Goal: Information Seeking & Learning: Learn about a topic

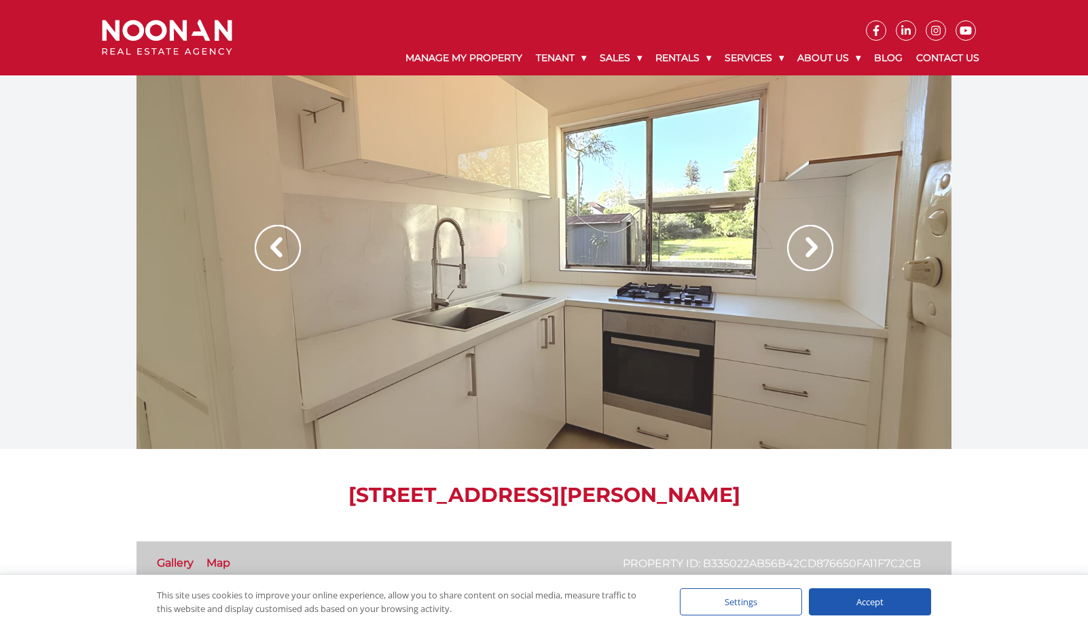
click at [824, 247] on img at bounding box center [810, 248] width 46 height 46
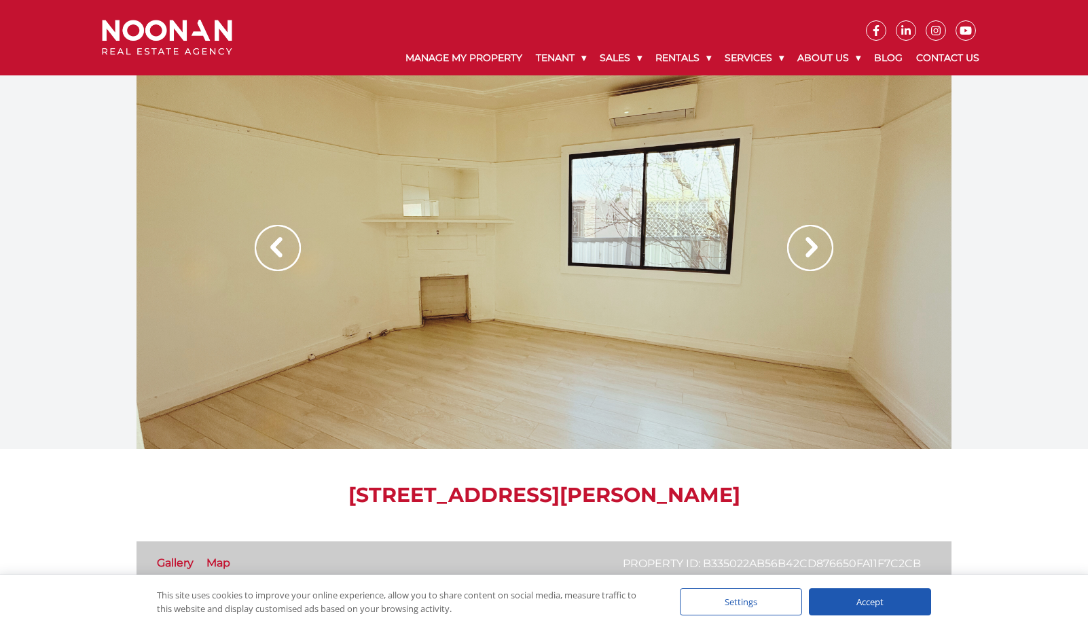
click at [824, 247] on img at bounding box center [810, 248] width 46 height 46
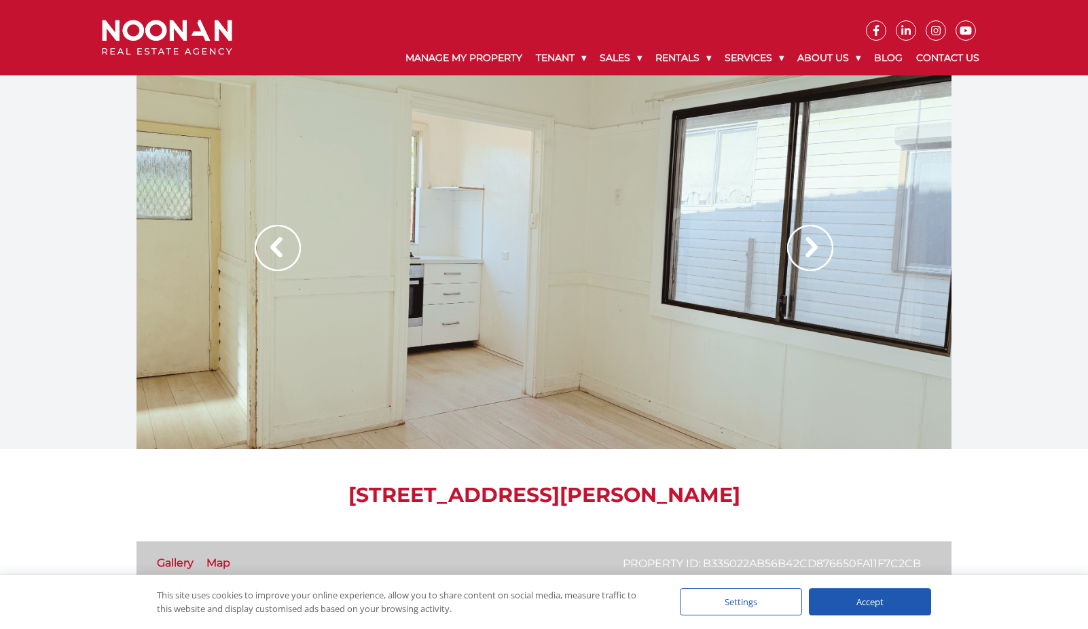
click at [820, 247] on img at bounding box center [810, 248] width 46 height 46
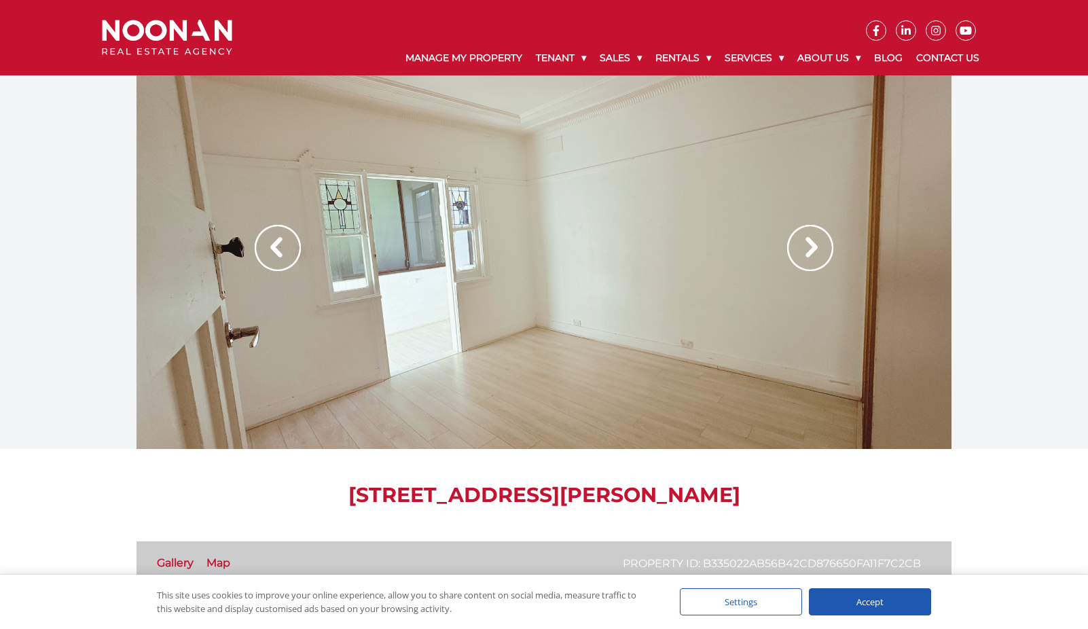
click at [799, 244] on img at bounding box center [810, 248] width 46 height 46
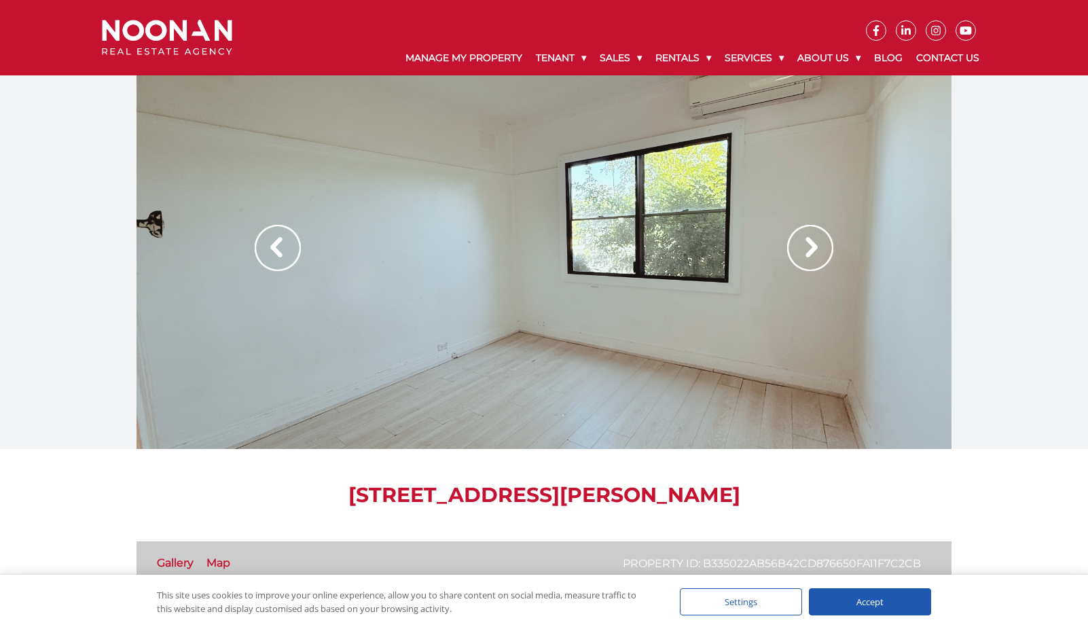
click at [799, 244] on img at bounding box center [810, 248] width 46 height 46
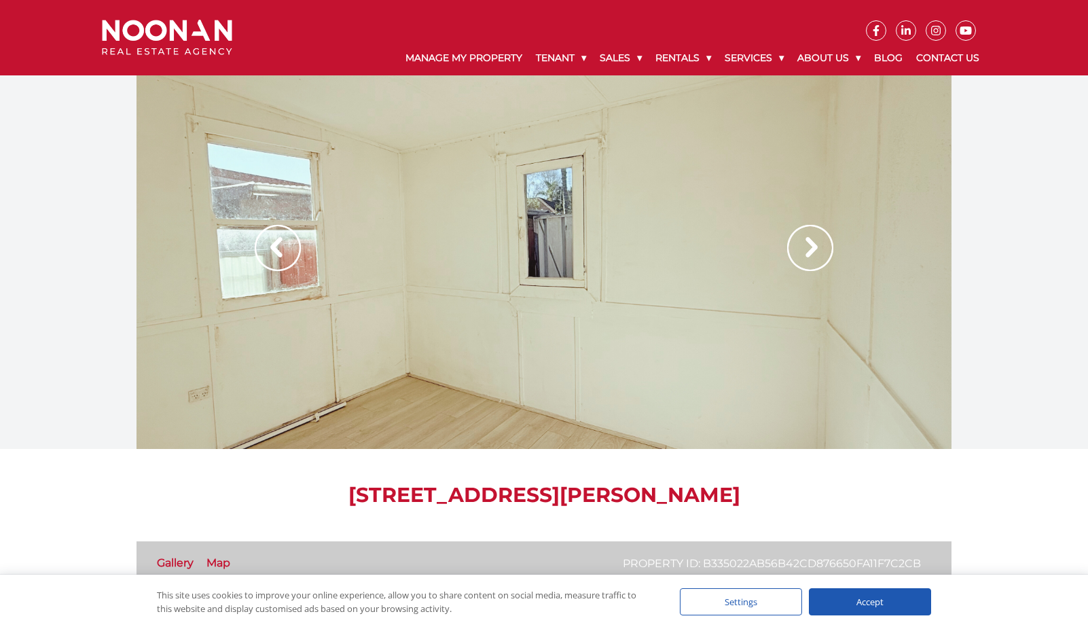
click at [799, 244] on img at bounding box center [810, 248] width 46 height 46
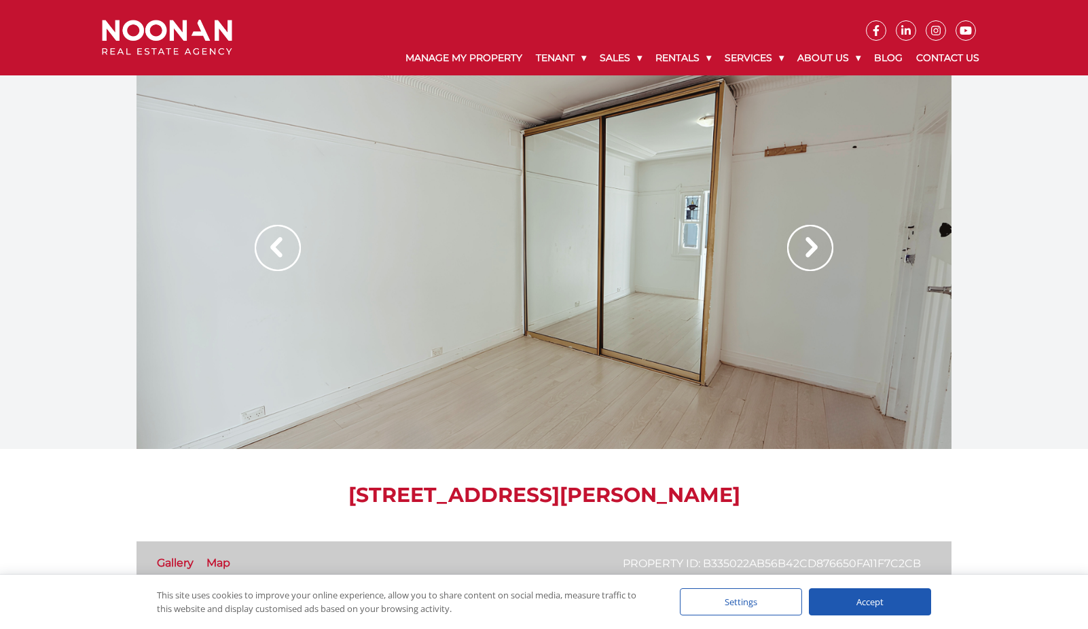
click at [799, 244] on img at bounding box center [810, 248] width 46 height 46
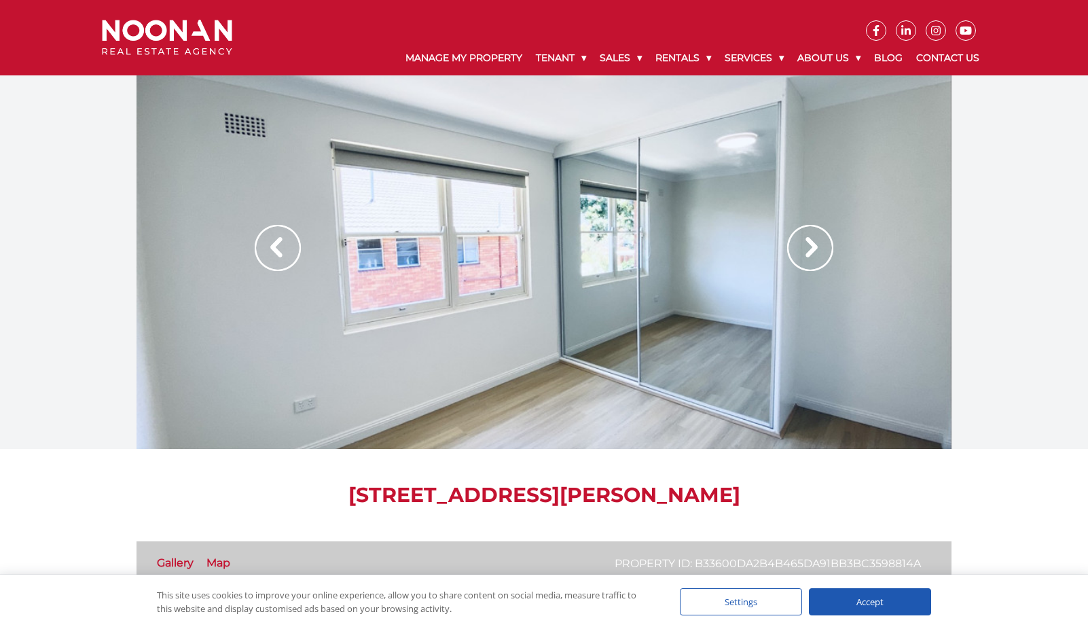
click at [819, 249] on img at bounding box center [810, 248] width 46 height 46
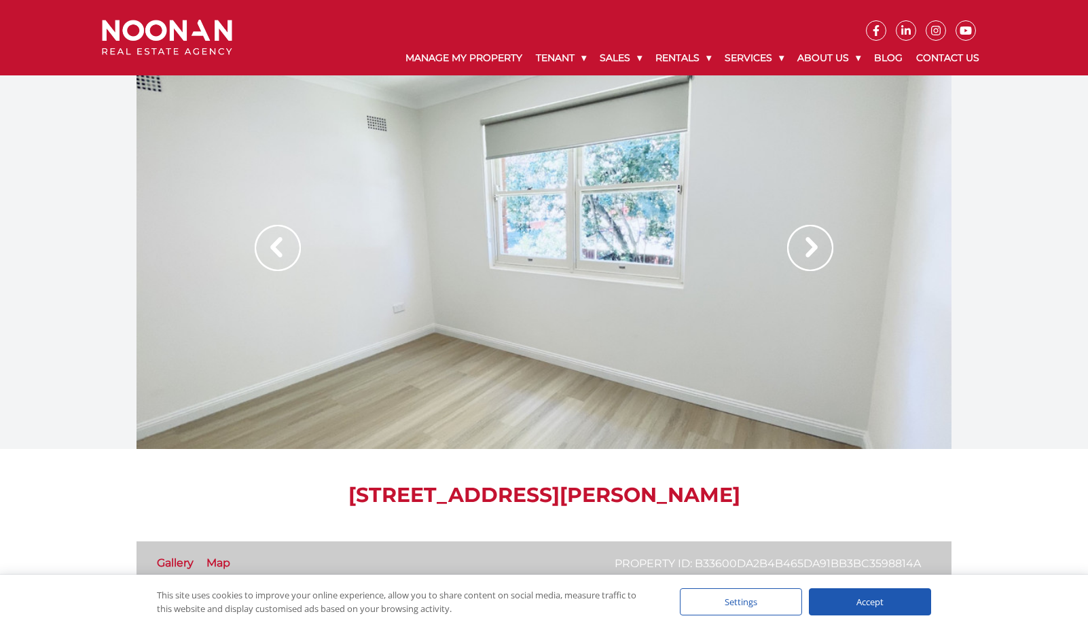
click at [819, 248] on img at bounding box center [810, 248] width 46 height 46
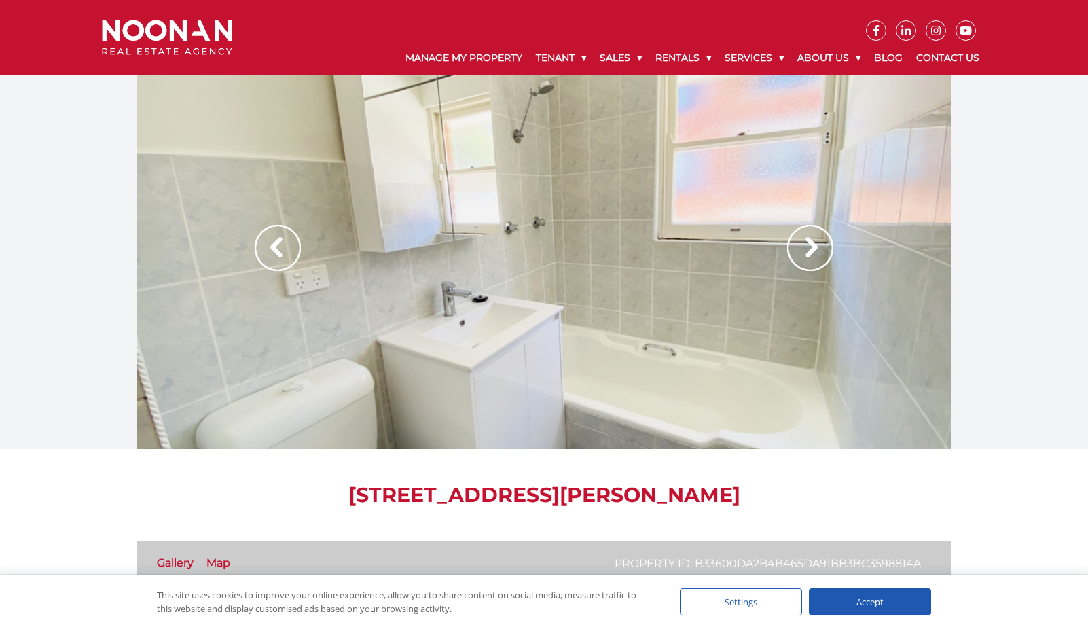
click at [819, 248] on img at bounding box center [810, 248] width 46 height 46
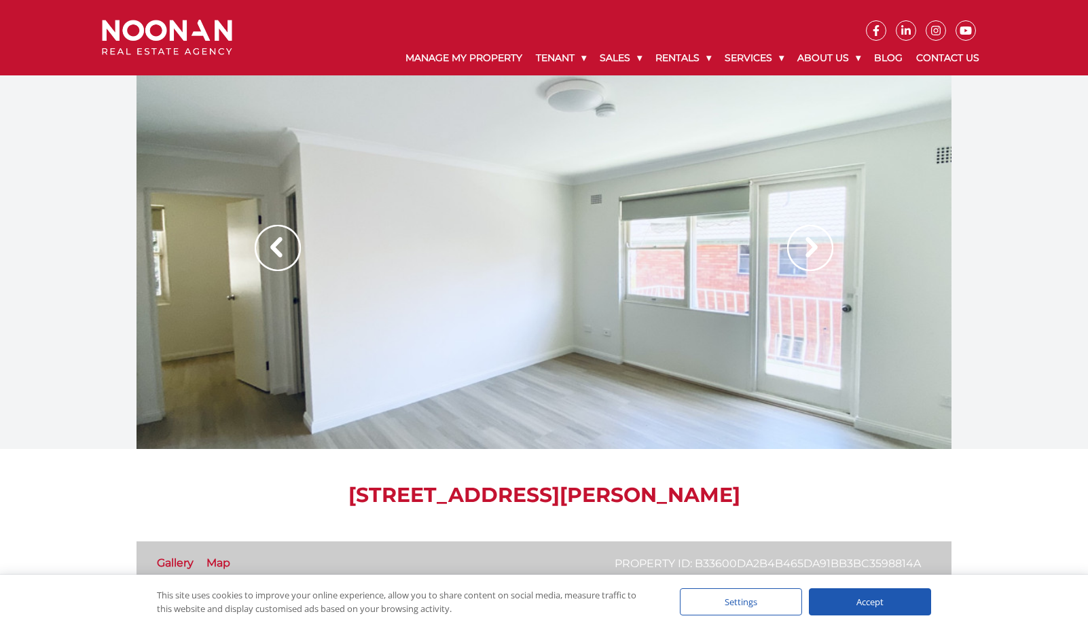
click at [822, 240] on img at bounding box center [810, 248] width 46 height 46
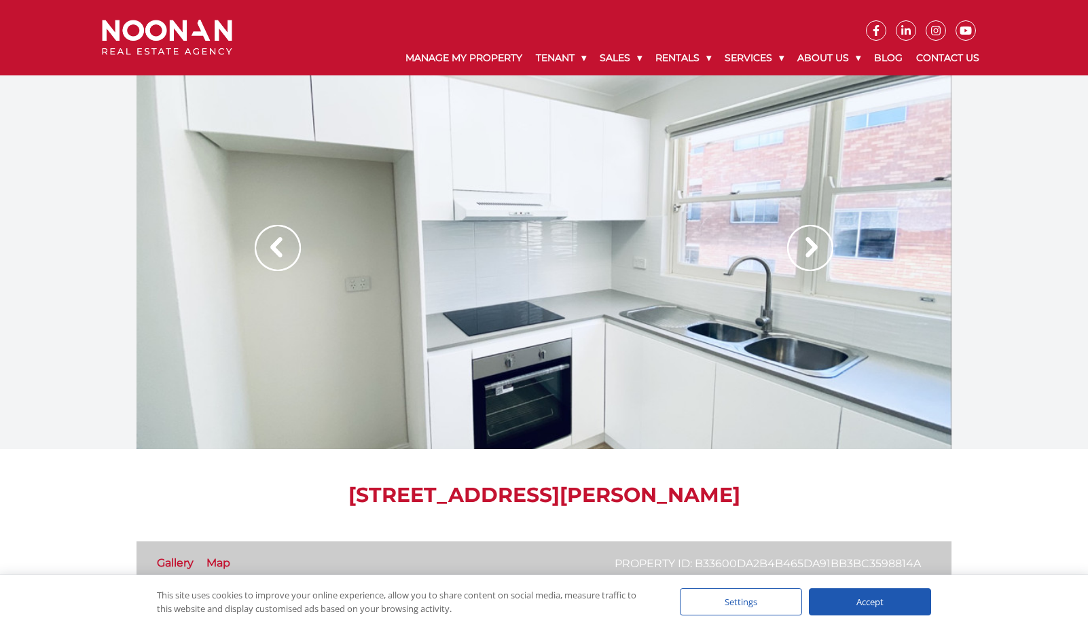
click at [822, 240] on img at bounding box center [810, 248] width 46 height 46
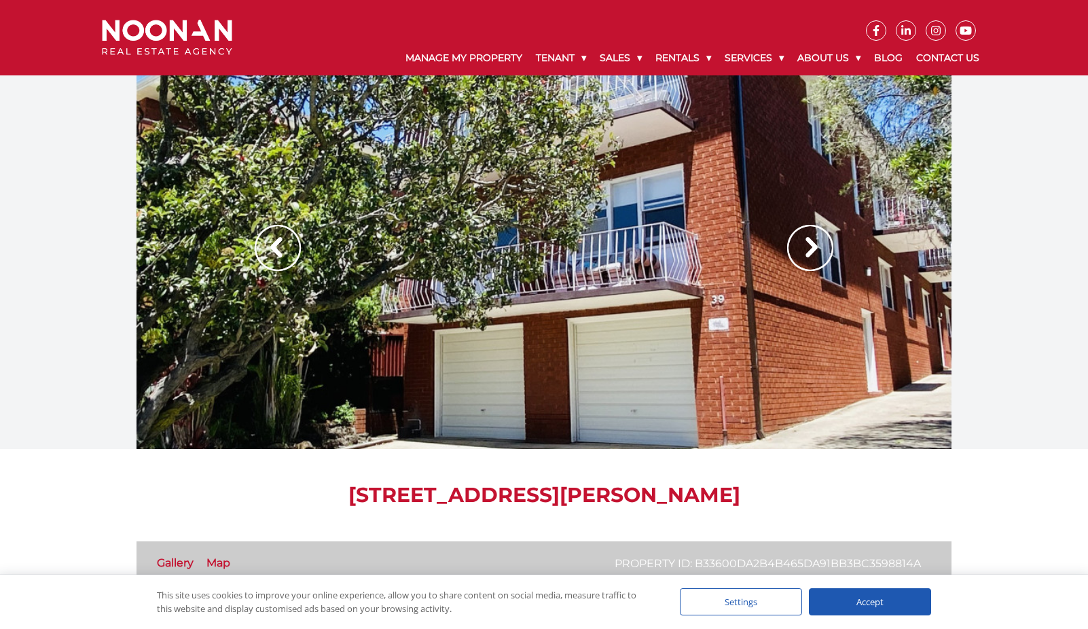
click at [822, 240] on img at bounding box center [810, 248] width 46 height 46
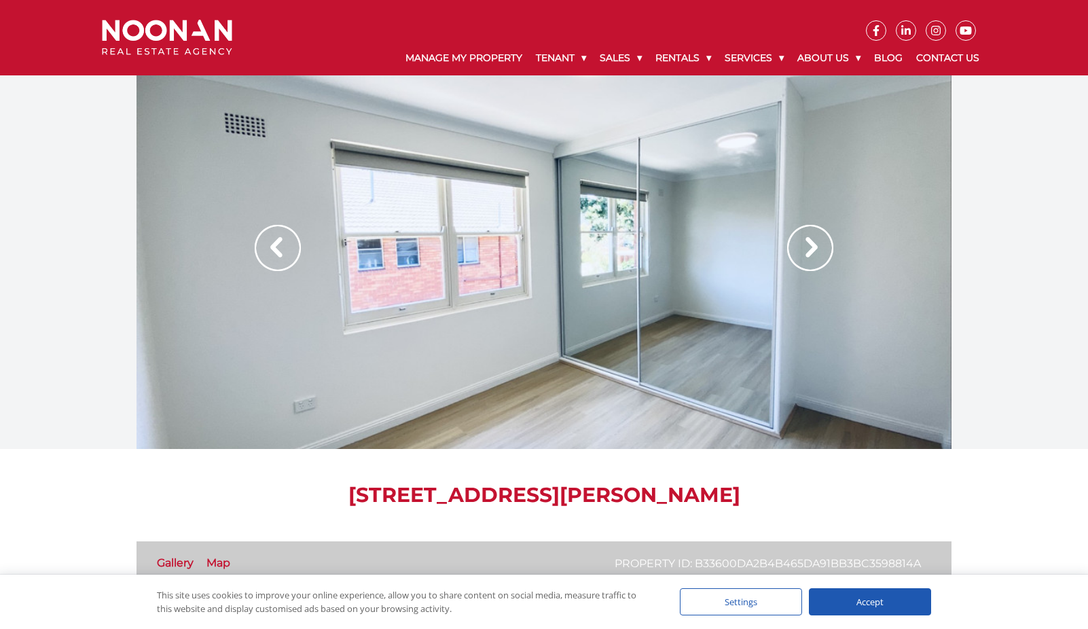
click at [822, 240] on img at bounding box center [810, 248] width 46 height 46
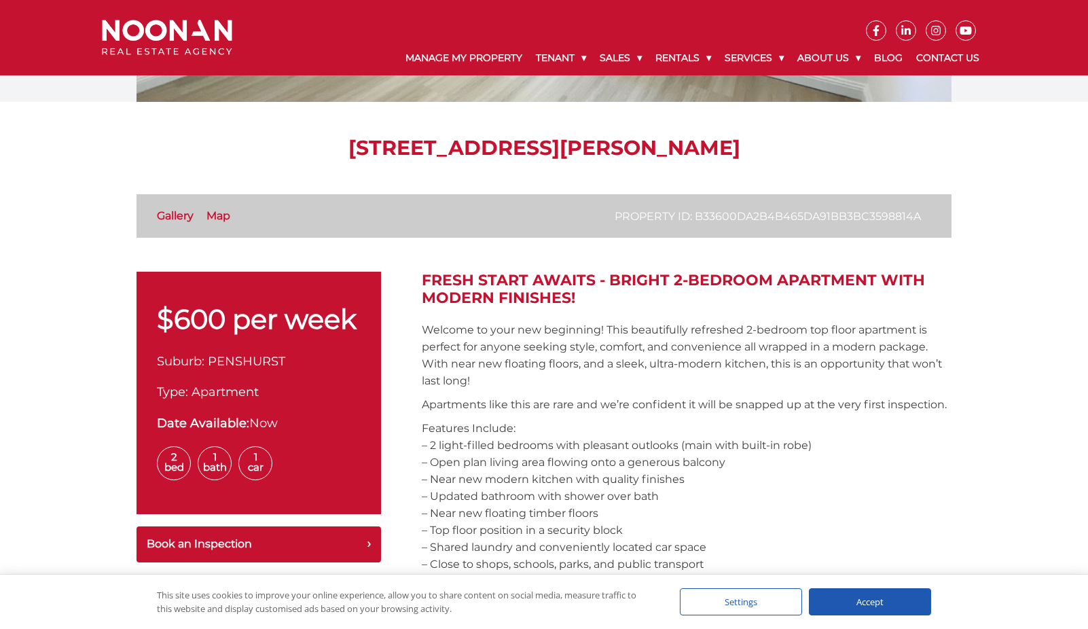
scroll to position [362, 0]
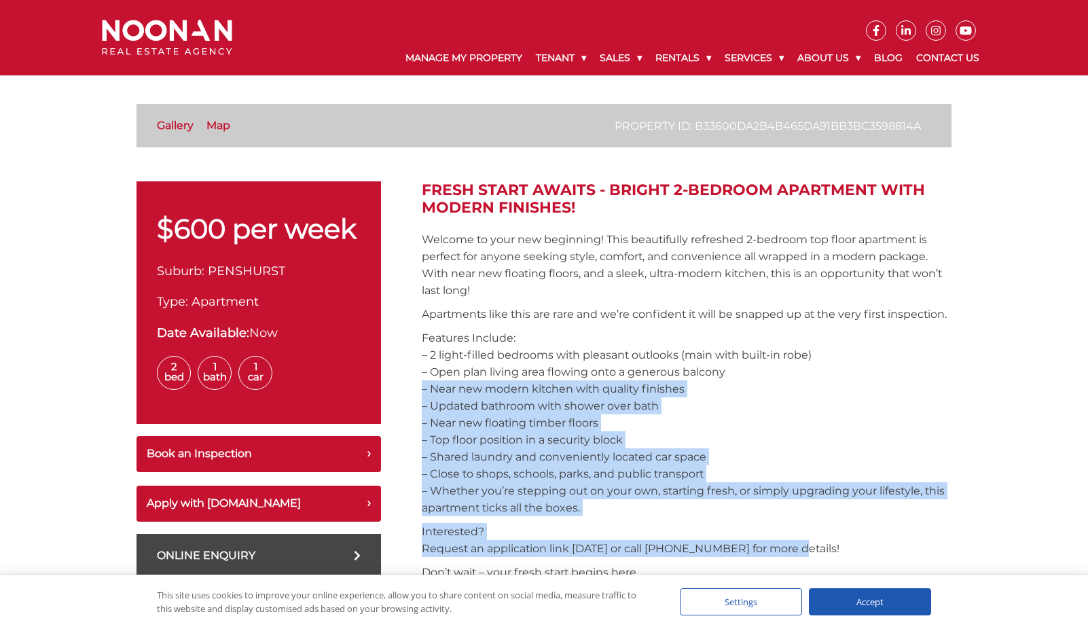
drag, startPoint x: 845, startPoint y: 406, endPoint x: 784, endPoint y: 560, distance: 166.1
click at [778, 540] on p "Interested? Request an application link today or call (02) 9330 6868 for more d…" at bounding box center [687, 540] width 530 height 34
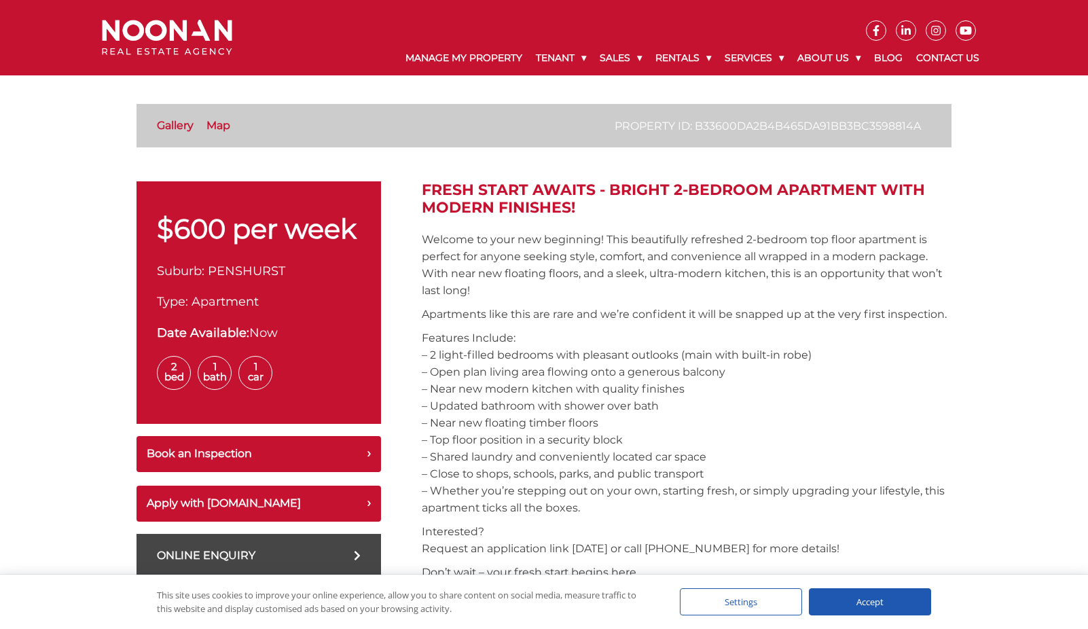
drag, startPoint x: 760, startPoint y: 531, endPoint x: 424, endPoint y: 359, distance: 377.8
click at [424, 359] on p "Features Include: – 2 light-filled bedrooms with pleasant outlooks (main with b…" at bounding box center [687, 422] width 530 height 187
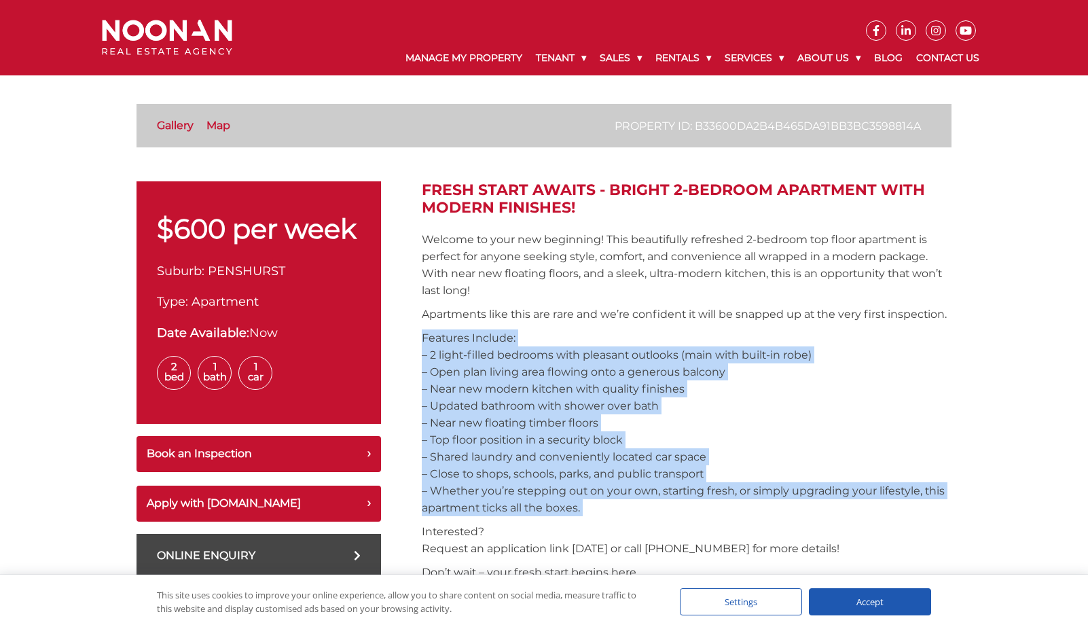
drag, startPoint x: 424, startPoint y: 359, endPoint x: 652, endPoint y: 530, distance: 285.6
click at [652, 516] on p "Features Include: – 2 light-filled bedrooms with pleasant outlooks (main with b…" at bounding box center [687, 422] width 530 height 187
drag, startPoint x: 652, startPoint y: 530, endPoint x: 471, endPoint y: 325, distance: 273.8
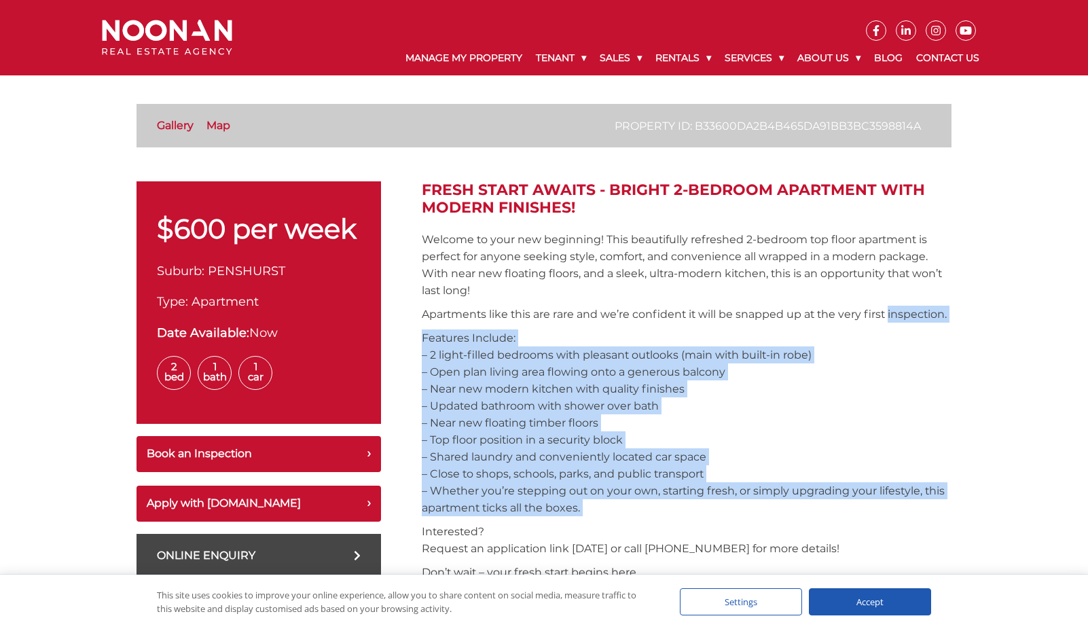
click at [471, 323] on p "Apartments like this are rare and we’re confident it will be snapped up at the …" at bounding box center [687, 314] width 530 height 17
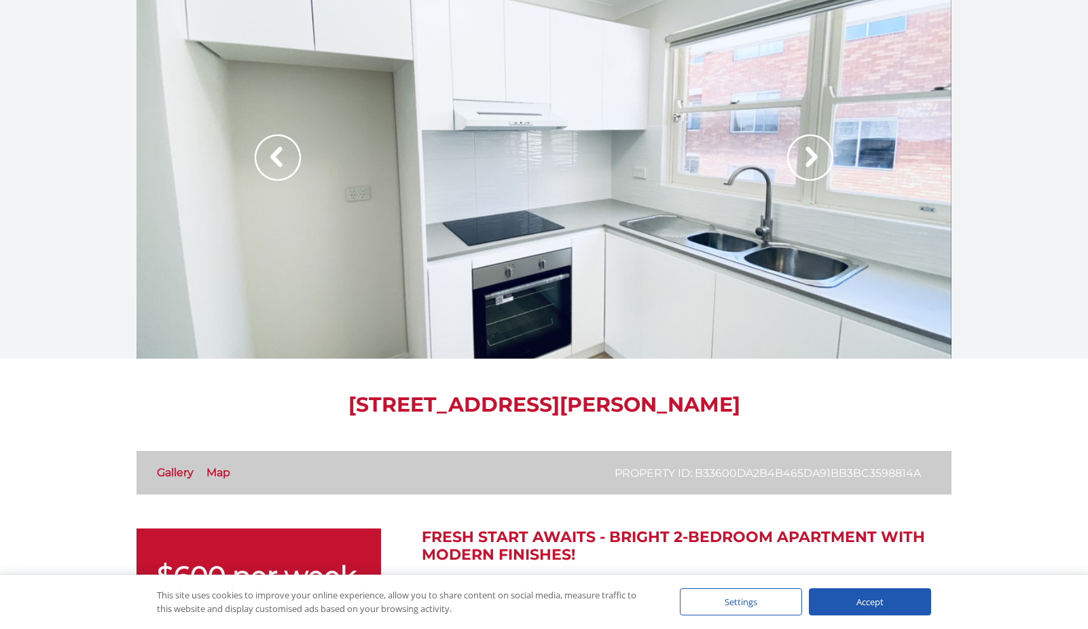
scroll to position [0, 0]
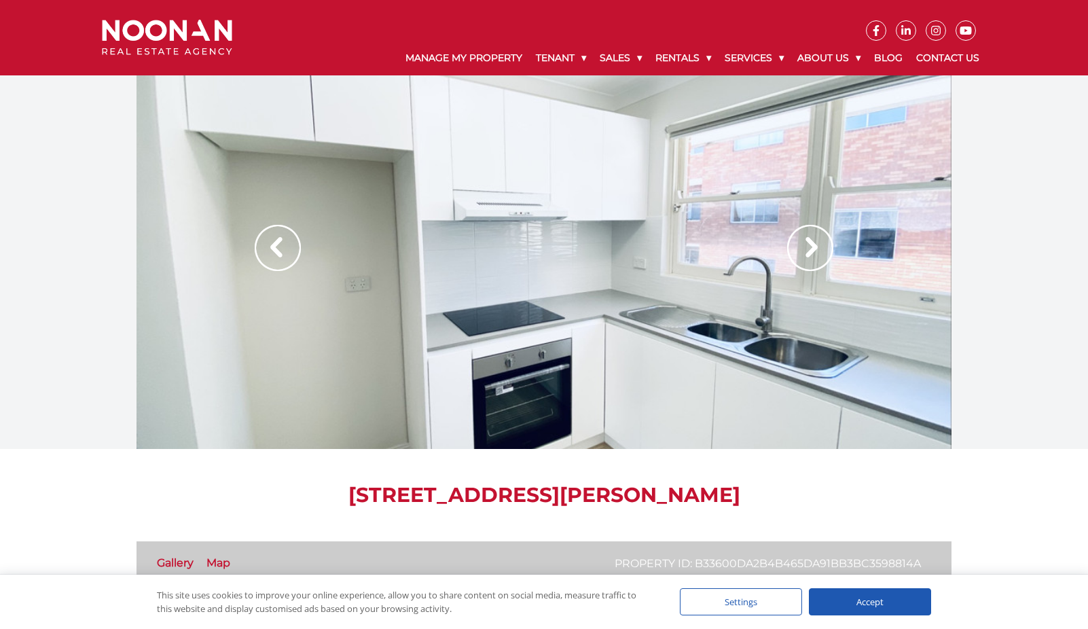
click at [799, 236] on img at bounding box center [810, 248] width 46 height 46
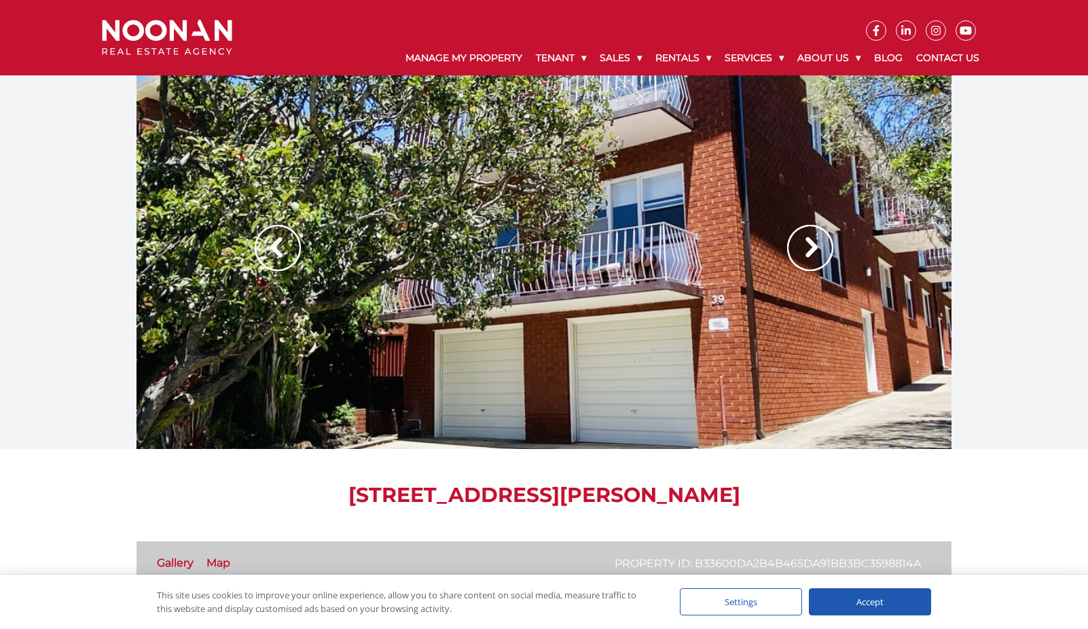
click at [804, 242] on img at bounding box center [810, 248] width 46 height 46
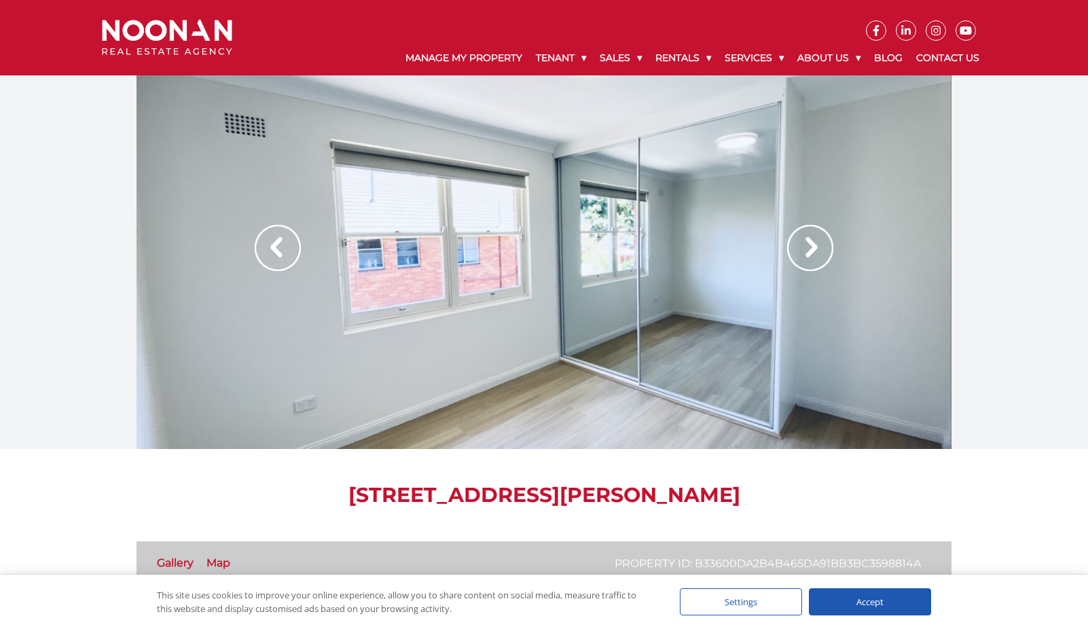
click at [804, 242] on img at bounding box center [810, 248] width 46 height 46
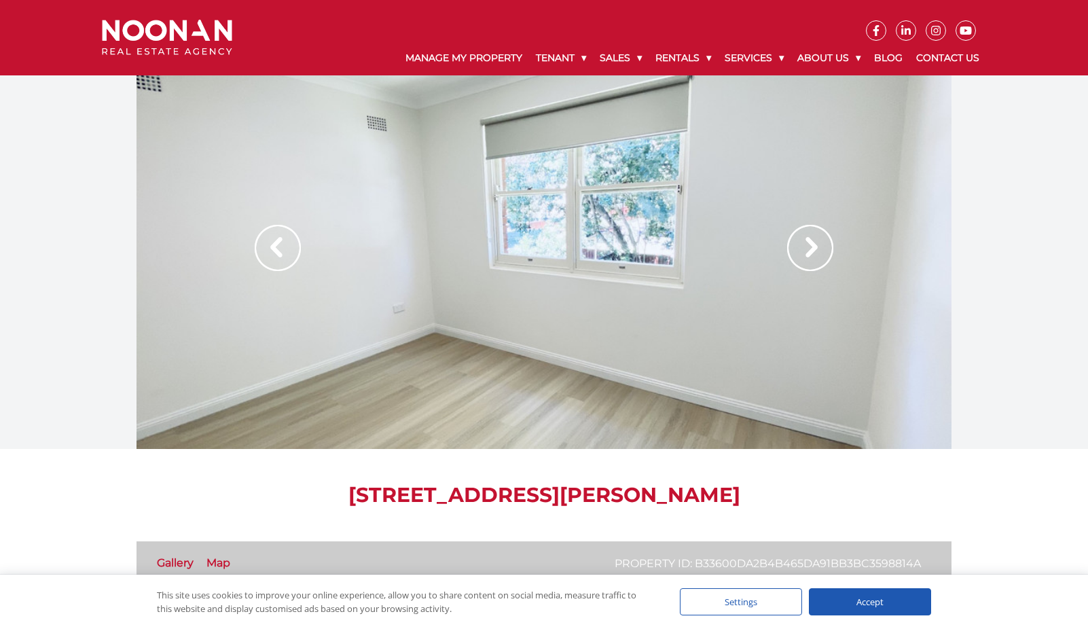
click at [804, 242] on img at bounding box center [810, 248] width 46 height 46
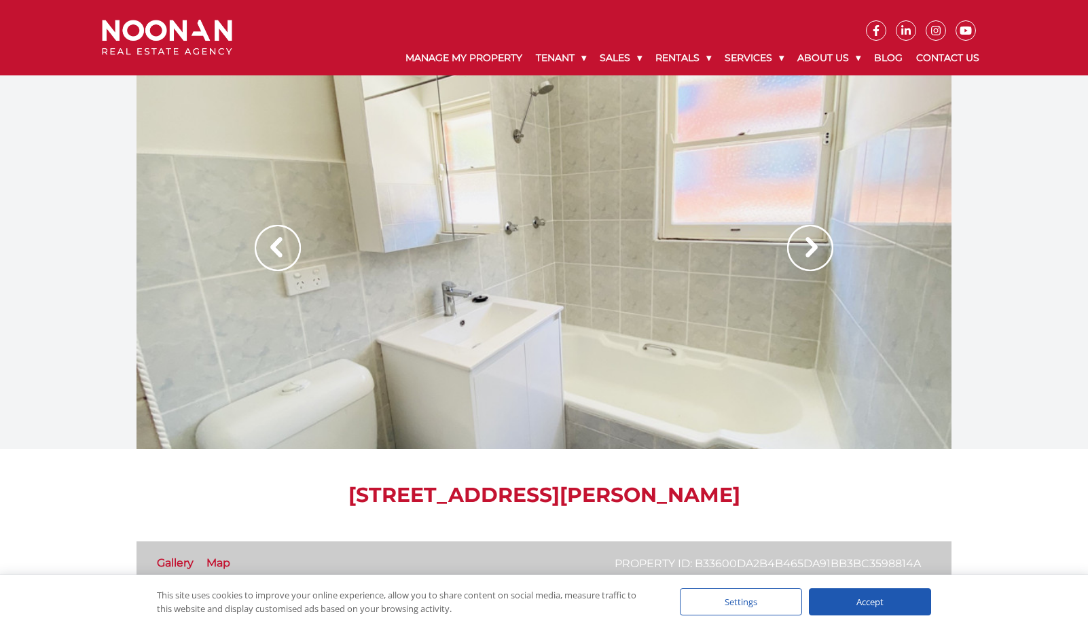
click at [804, 242] on img at bounding box center [810, 248] width 46 height 46
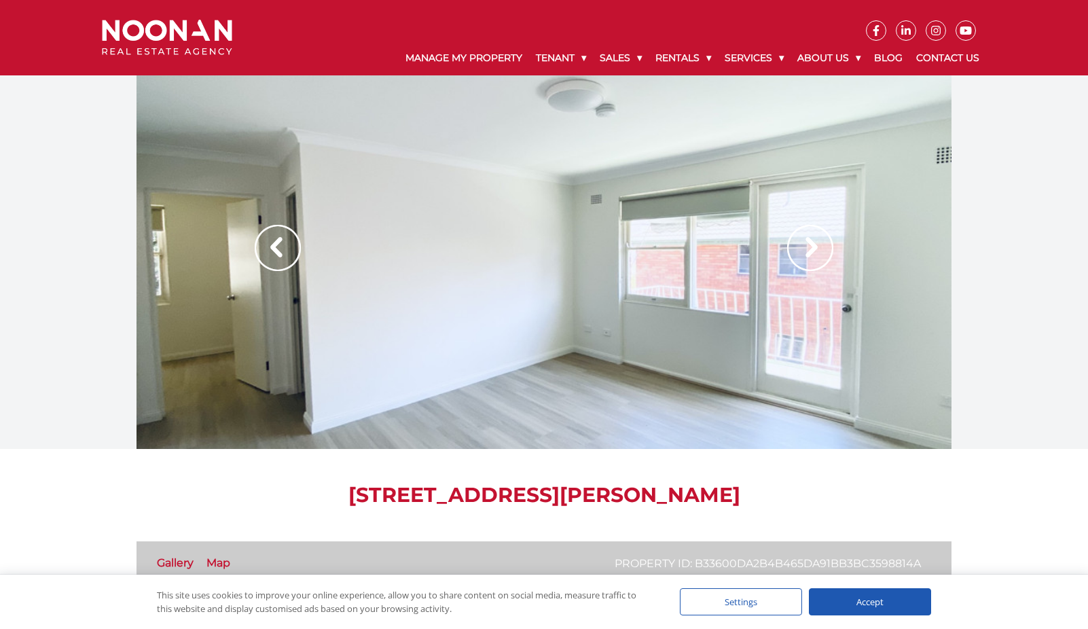
click at [805, 239] on img at bounding box center [810, 248] width 46 height 46
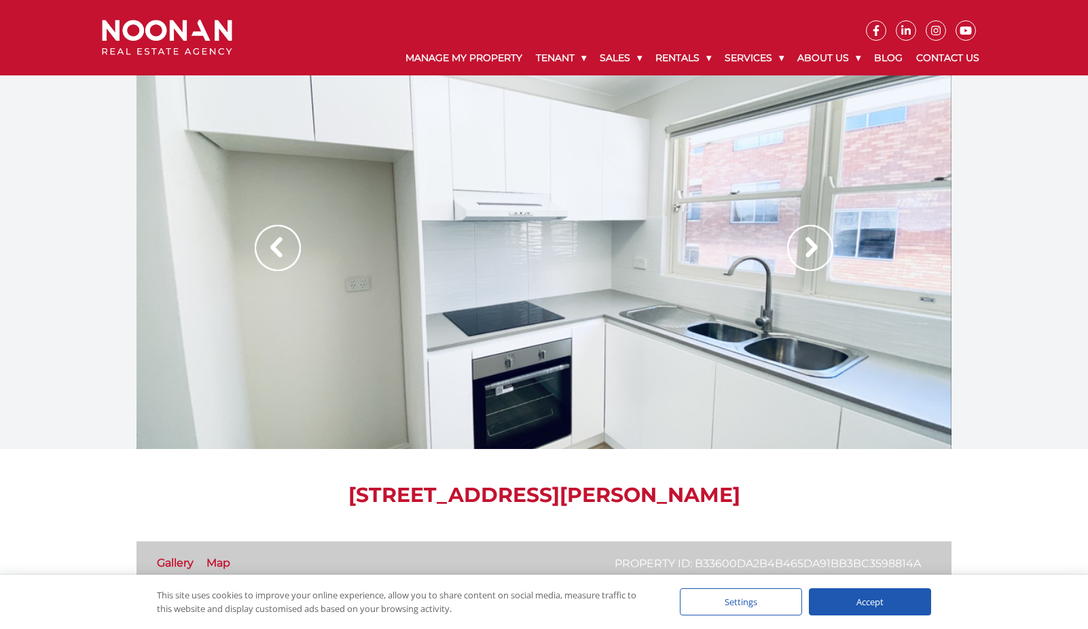
click at [805, 239] on img at bounding box center [810, 248] width 46 height 46
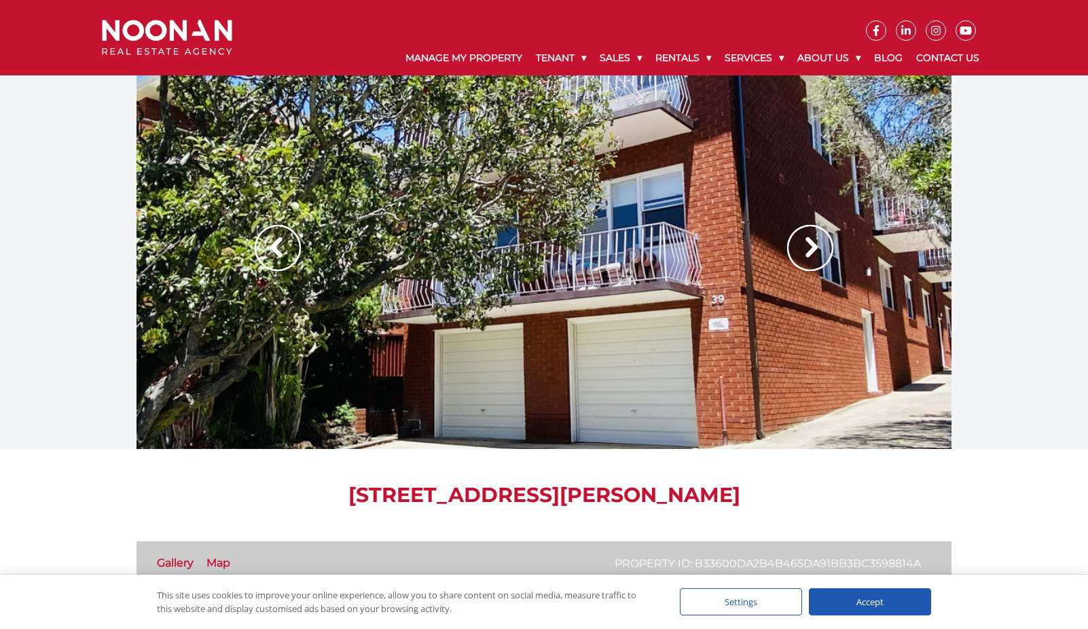
click at [807, 240] on img at bounding box center [810, 248] width 46 height 46
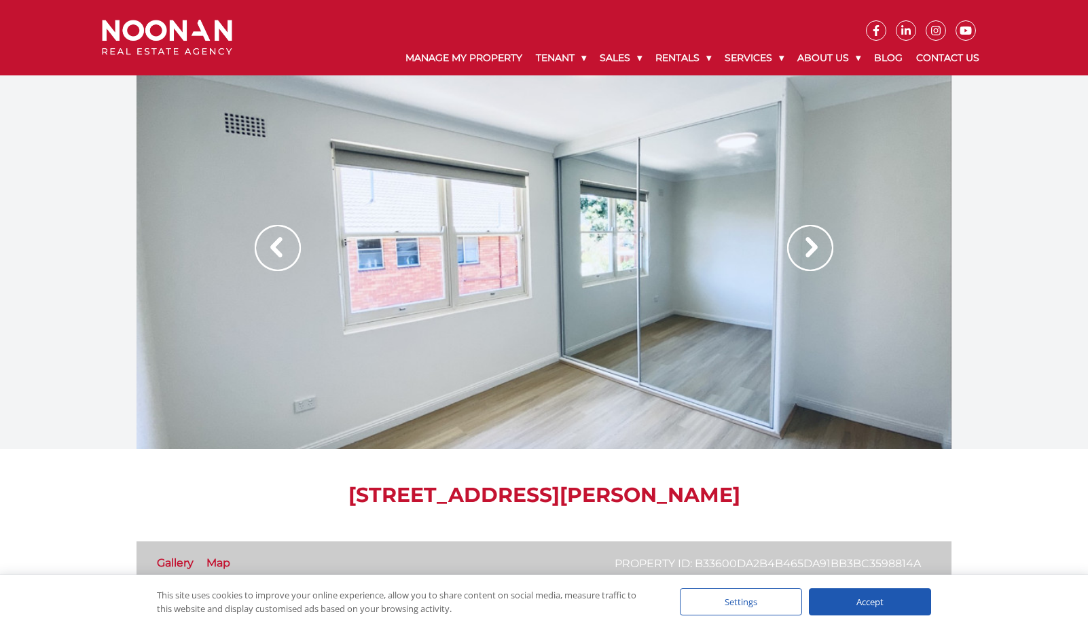
click at [814, 251] on img at bounding box center [810, 248] width 46 height 46
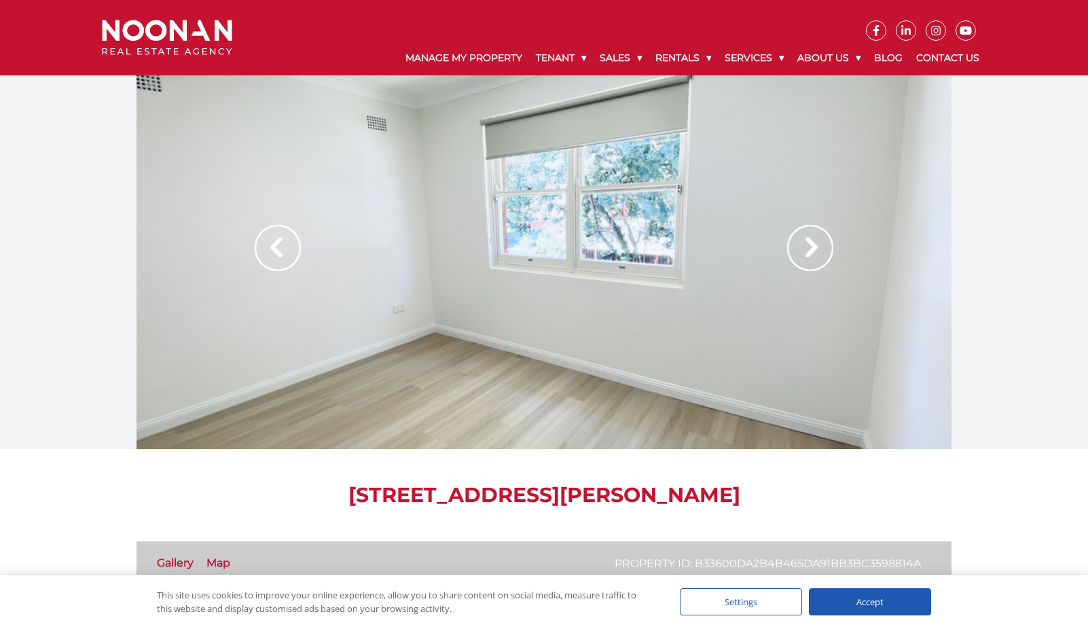
click at [813, 251] on img at bounding box center [810, 248] width 46 height 46
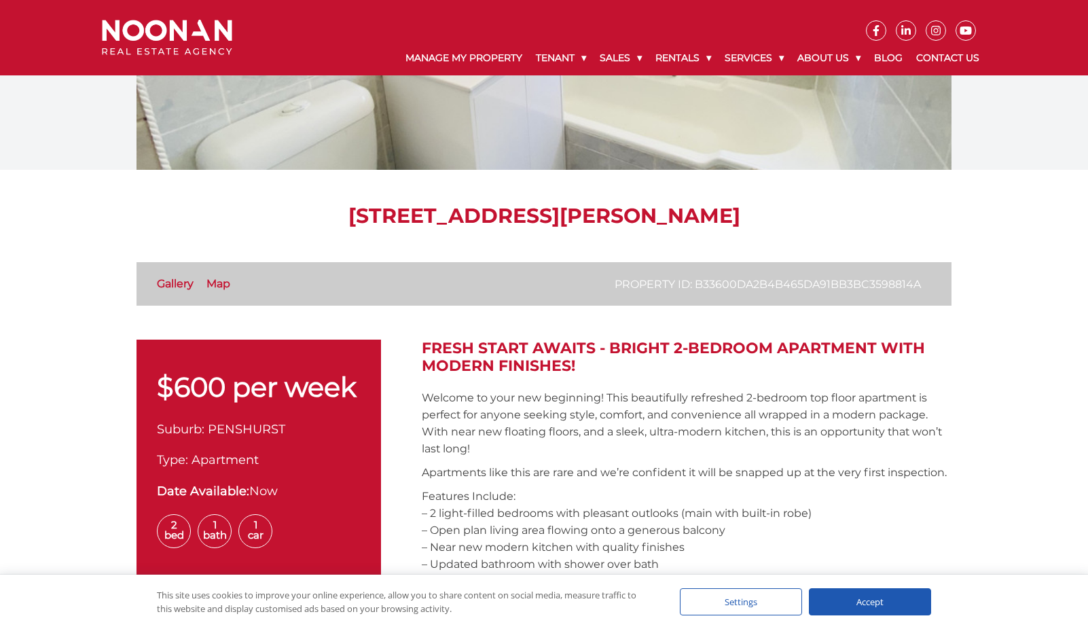
scroll to position [294, 0]
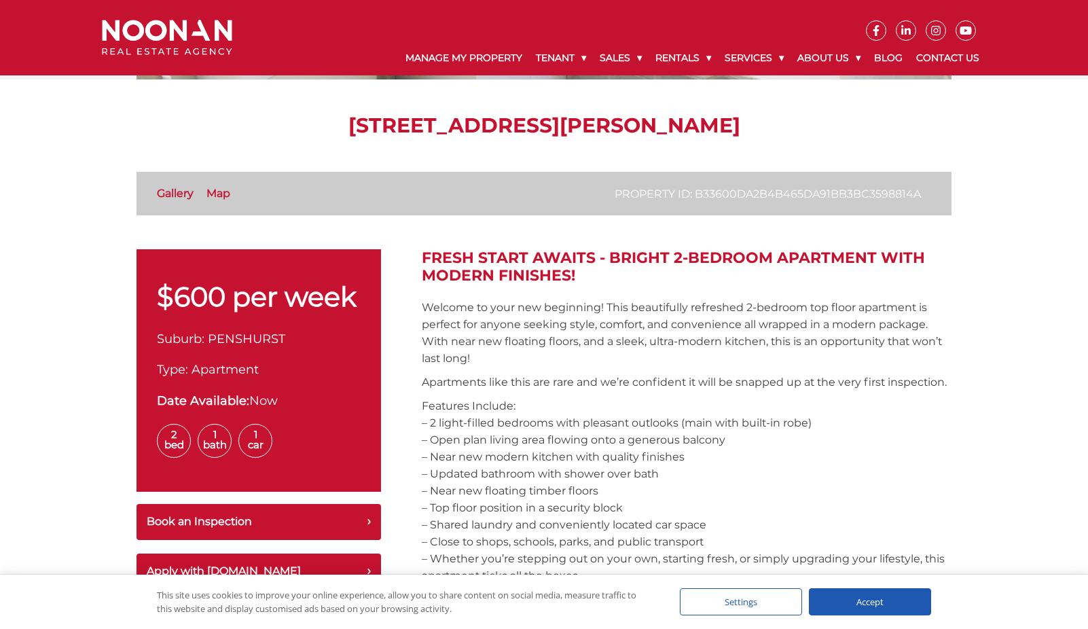
drag, startPoint x: 774, startPoint y: 305, endPoint x: 793, endPoint y: 481, distance: 176.9
click at [793, 481] on p "Features Include: – 2 light-filled bedrooms with pleasant outlooks (main with b…" at bounding box center [687, 490] width 530 height 187
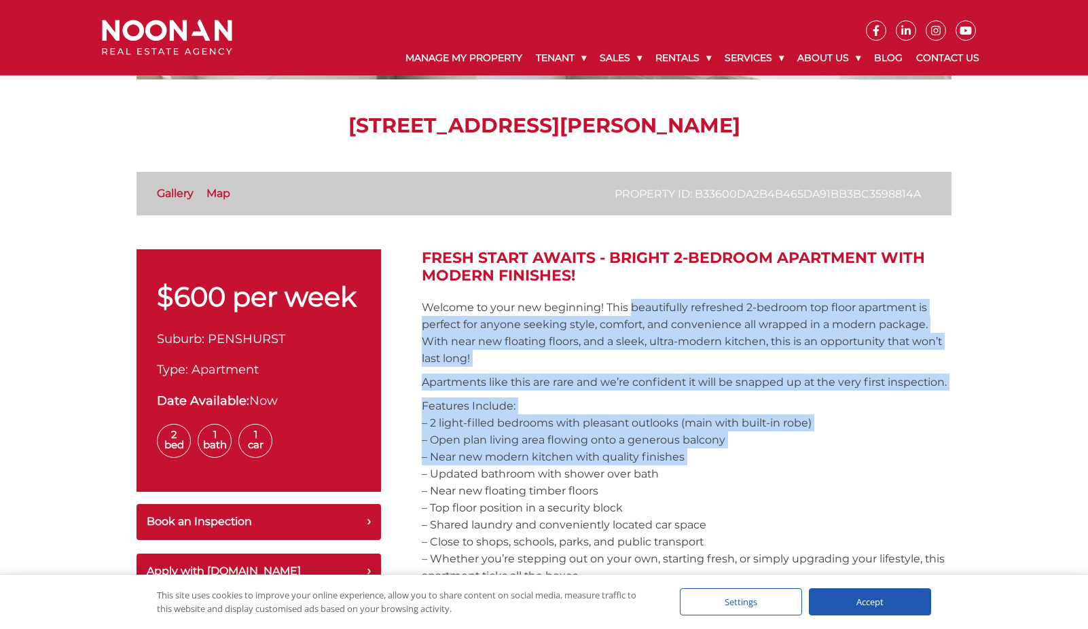
drag, startPoint x: 793, startPoint y: 481, endPoint x: 661, endPoint y: 293, distance: 229.7
drag, startPoint x: 661, startPoint y: 293, endPoint x: 750, endPoint y: 470, distance: 198.3
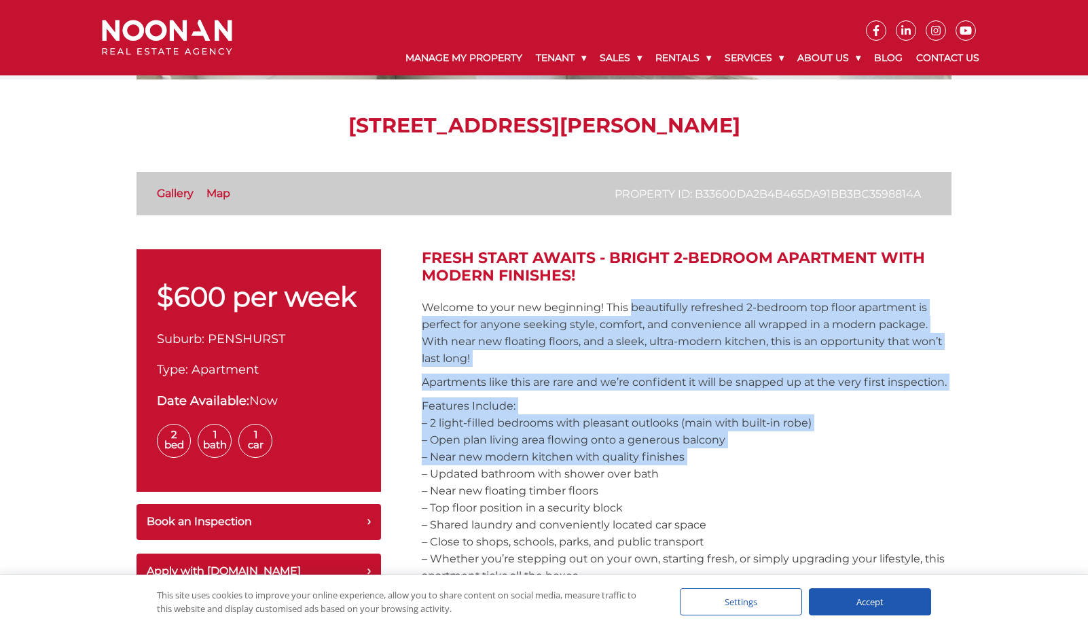
click at [750, 470] on p "Features Include: – 2 light-filled bedrooms with pleasant outlooks (main with b…" at bounding box center [687, 490] width 530 height 187
drag, startPoint x: 740, startPoint y: 435, endPoint x: 629, endPoint y: 321, distance: 159.9
click at [629, 321] on p "Welcome to your new beginning! This beautifully refreshed 2-bedroom top floor a…" at bounding box center [687, 333] width 530 height 68
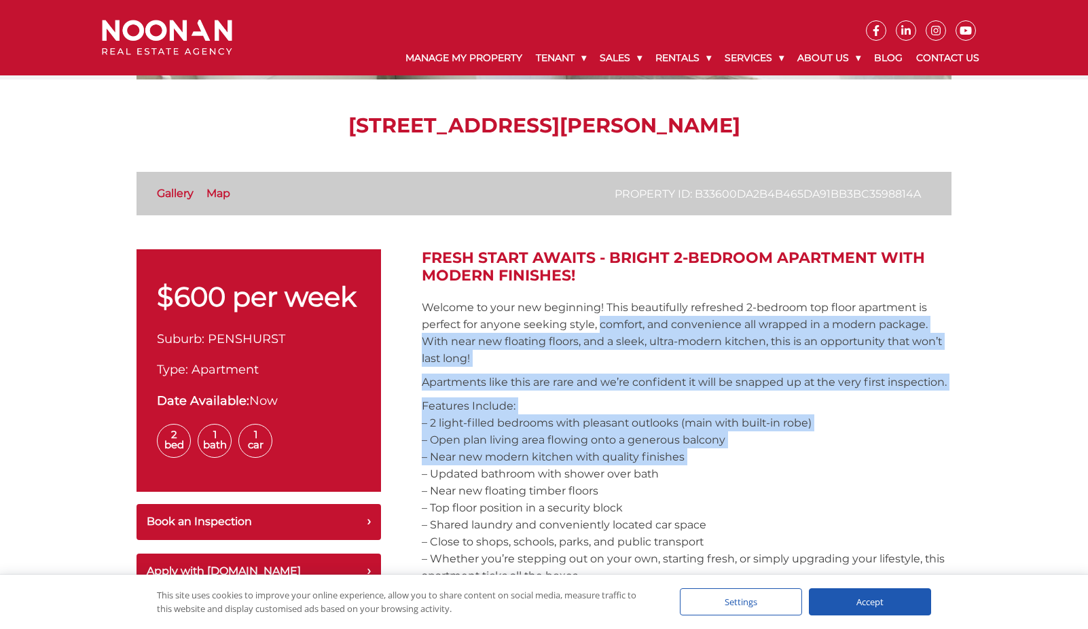
drag, startPoint x: 629, startPoint y: 321, endPoint x: 723, endPoint y: 475, distance: 180.8
click at [723, 475] on p "Features Include: – 2 light-filled bedrooms with pleasant outlooks (main with b…" at bounding box center [687, 490] width 530 height 187
drag, startPoint x: 724, startPoint y: 540, endPoint x: 685, endPoint y: 443, distance: 104.2
click at [685, 443] on p "Features Include: – 2 light-filled bedrooms with pleasant outlooks (main with b…" at bounding box center [687, 490] width 530 height 187
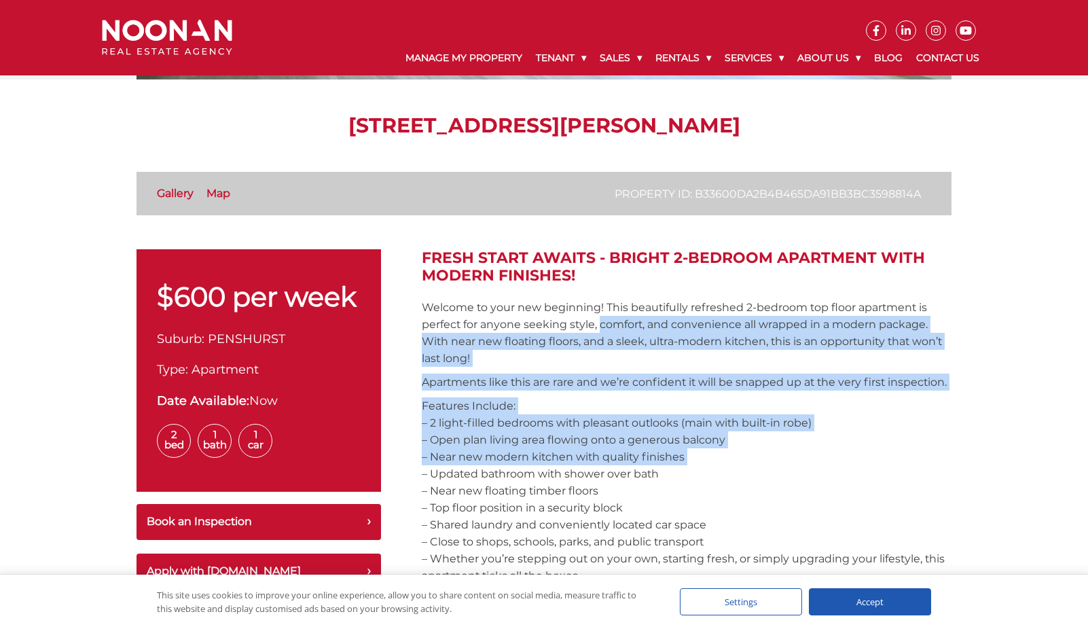
click at [685, 443] on p "Features Include: – 2 light-filled bedrooms with pleasant outlooks (main with b…" at bounding box center [687, 490] width 530 height 187
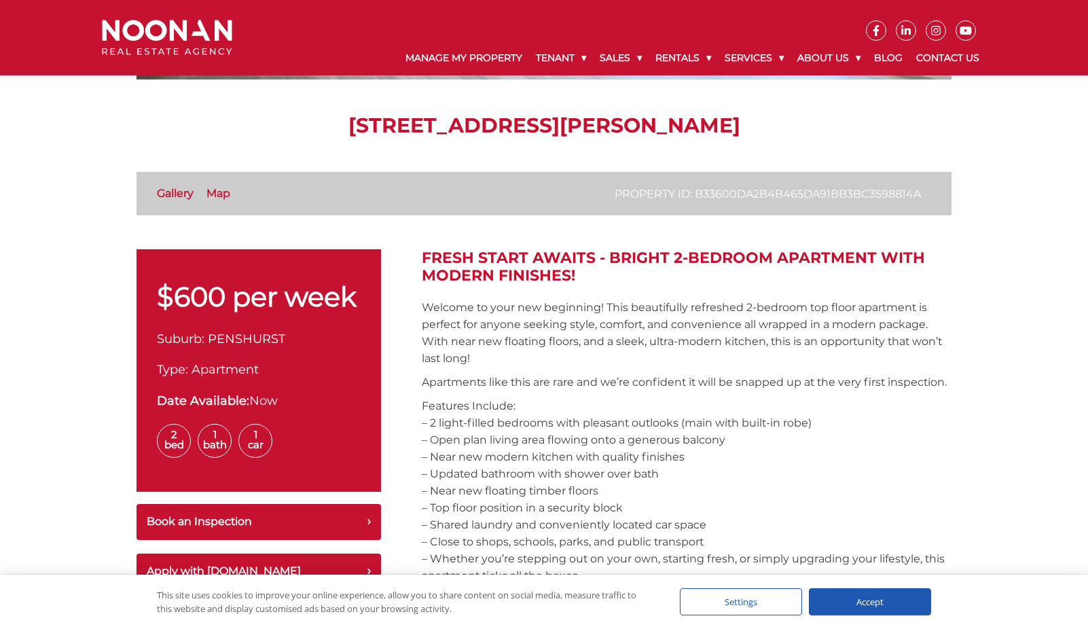
scroll to position [362, 0]
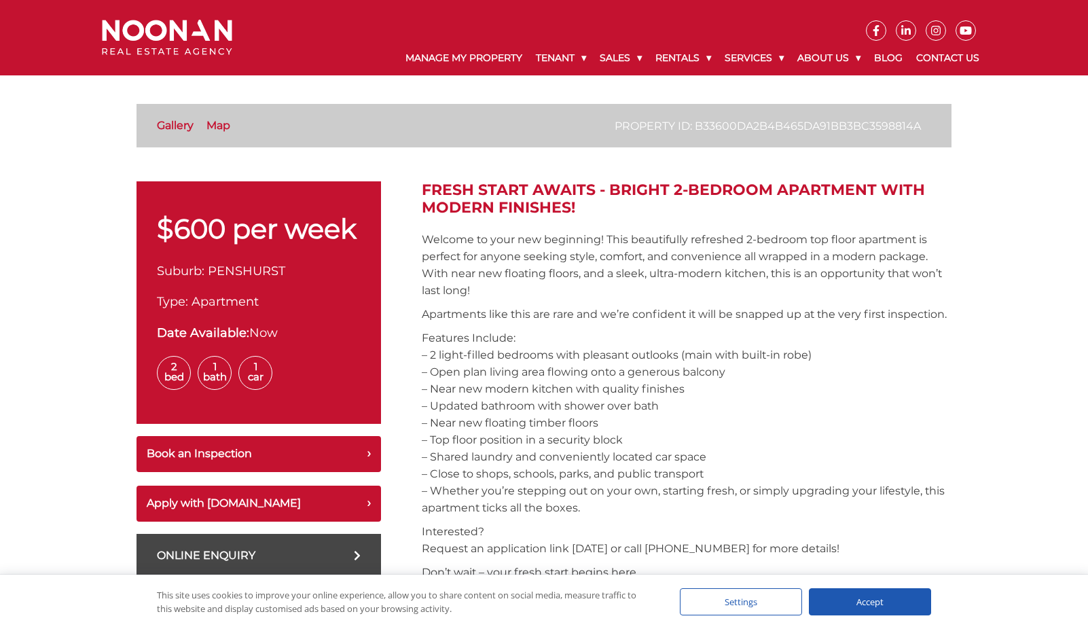
drag, startPoint x: 719, startPoint y: 528, endPoint x: 420, endPoint y: 369, distance: 338.1
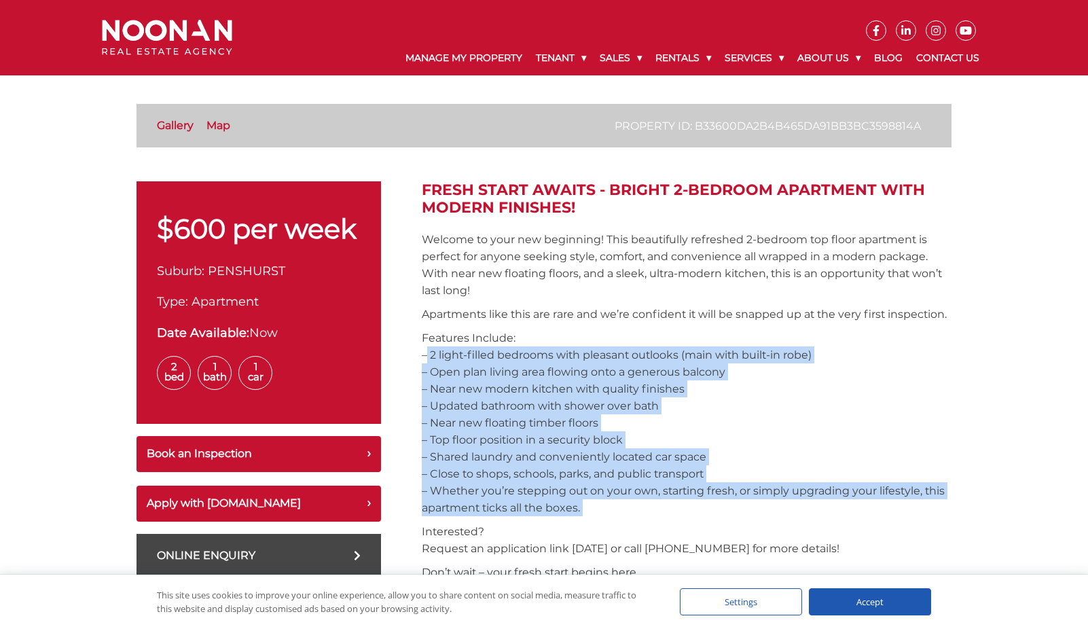
drag, startPoint x: 420, startPoint y: 369, endPoint x: 602, endPoint y: 528, distance: 241.1
click at [602, 516] on p "Features Include: – 2 light-filled bedrooms with pleasant outlooks (main with b…" at bounding box center [687, 422] width 530 height 187
drag, startPoint x: 602, startPoint y: 528, endPoint x: 424, endPoint y: 365, distance: 240.8
click at [424, 365] on p "Features Include: – 2 light-filled bedrooms with pleasant outlooks (main with b…" at bounding box center [687, 422] width 530 height 187
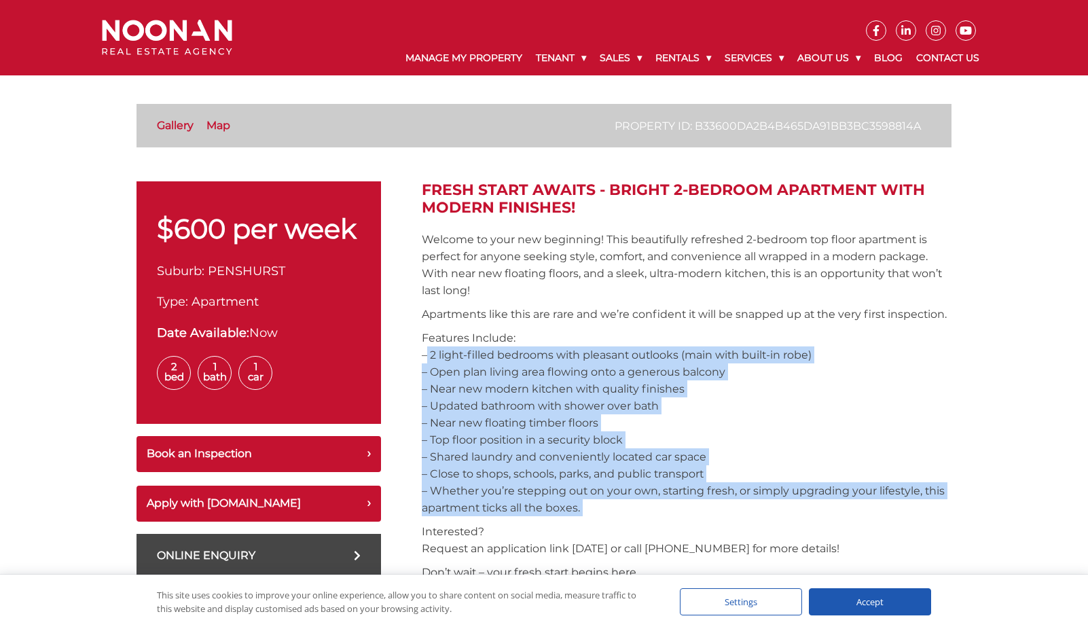
click at [424, 365] on p "Features Include: – 2 light-filled bedrooms with pleasant outlooks (main with b…" at bounding box center [687, 422] width 530 height 187
drag, startPoint x: 424, startPoint y: 365, endPoint x: 580, endPoint y: 536, distance: 230.7
drag, startPoint x: 526, startPoint y: 480, endPoint x: 420, endPoint y: 376, distance: 149.3
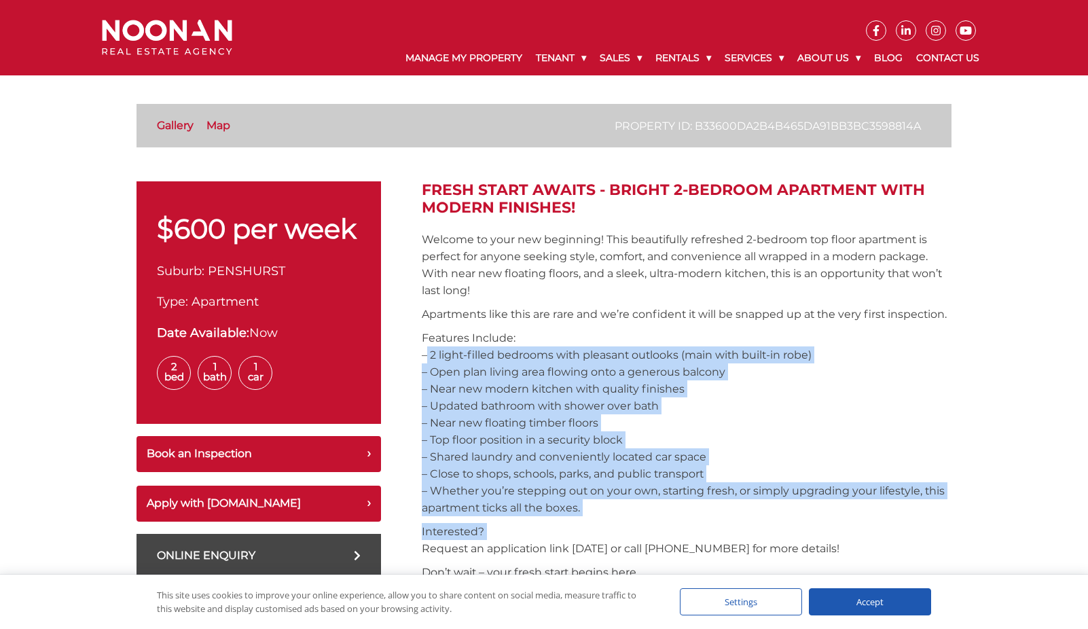
drag, startPoint x: 420, startPoint y: 376, endPoint x: 622, endPoint y: 536, distance: 258.6
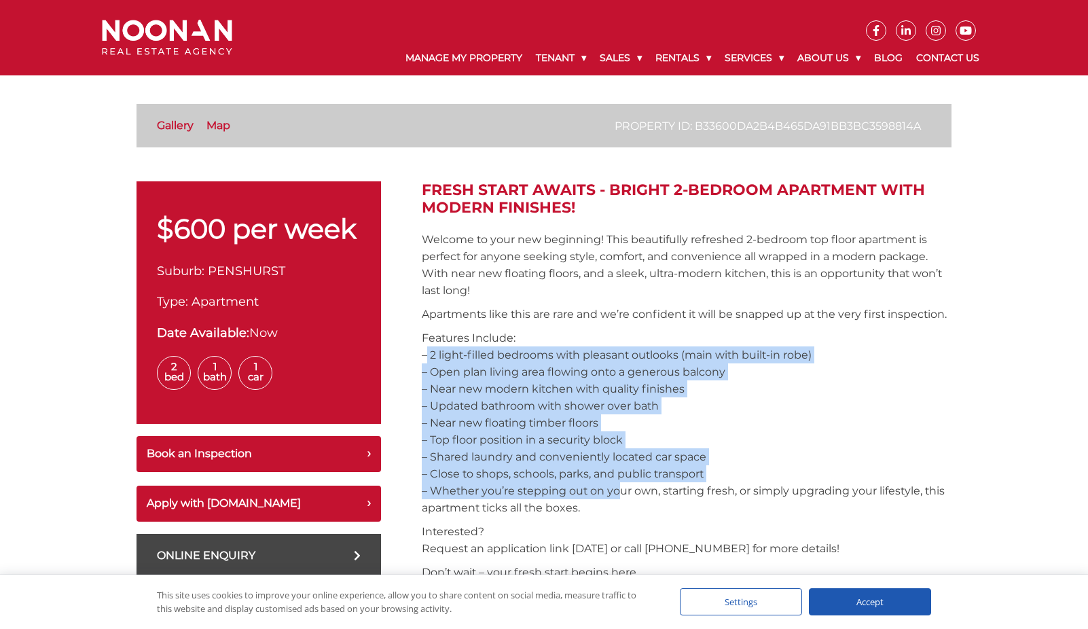
drag, startPoint x: 612, startPoint y: 515, endPoint x: 420, endPoint y: 365, distance: 242.9
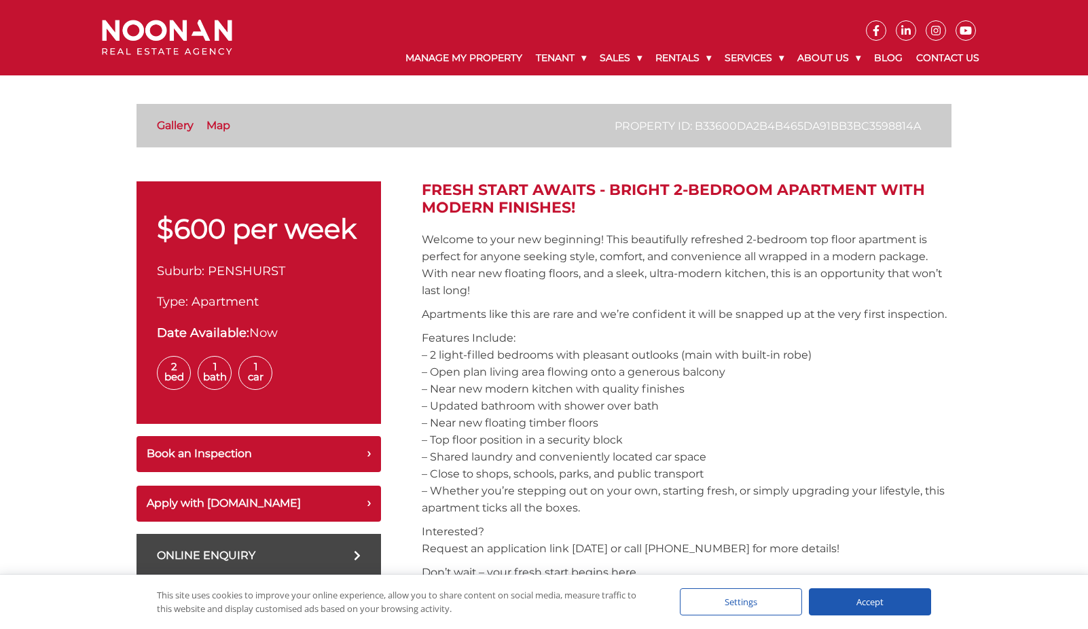
click at [455, 388] on p "Features Include: – 2 light-filled bedrooms with pleasant outlooks (main with b…" at bounding box center [687, 422] width 530 height 187
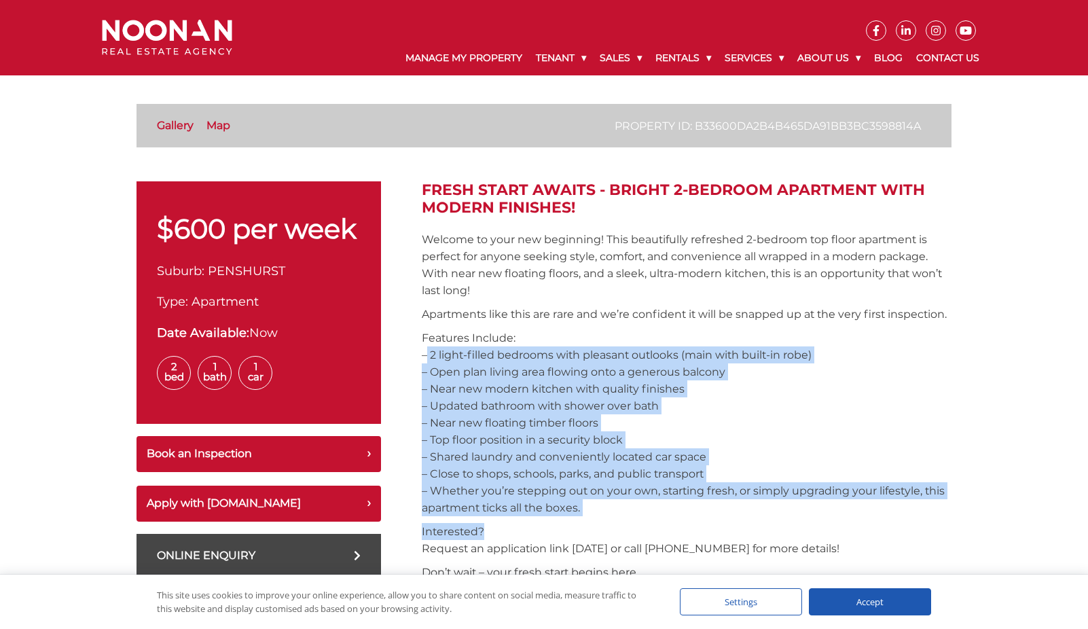
drag, startPoint x: 419, startPoint y: 374, endPoint x: 600, endPoint y: 536, distance: 243.3
drag, startPoint x: 600, startPoint y: 527, endPoint x: 424, endPoint y: 376, distance: 232.1
click at [424, 376] on p "Features Include: – 2 light-filled bedrooms with pleasant outlooks (main with b…" at bounding box center [687, 422] width 530 height 187
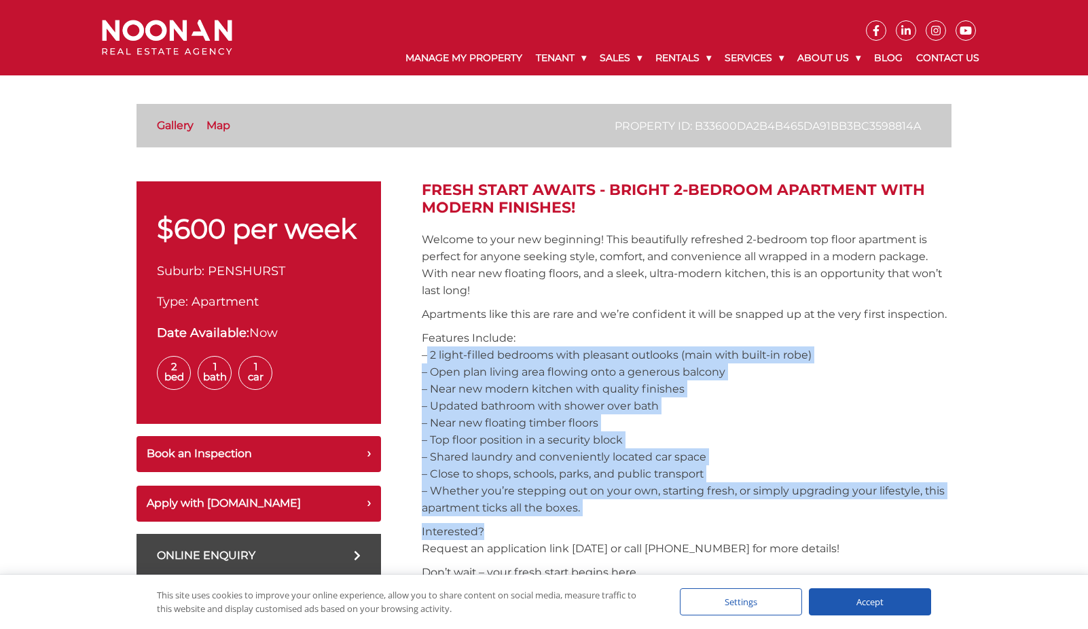
click at [424, 376] on p "Features Include: – 2 light-filled bedrooms with pleasant outlooks (main with b…" at bounding box center [687, 422] width 530 height 187
drag, startPoint x: 424, startPoint y: 376, endPoint x: 631, endPoint y: 534, distance: 260.6
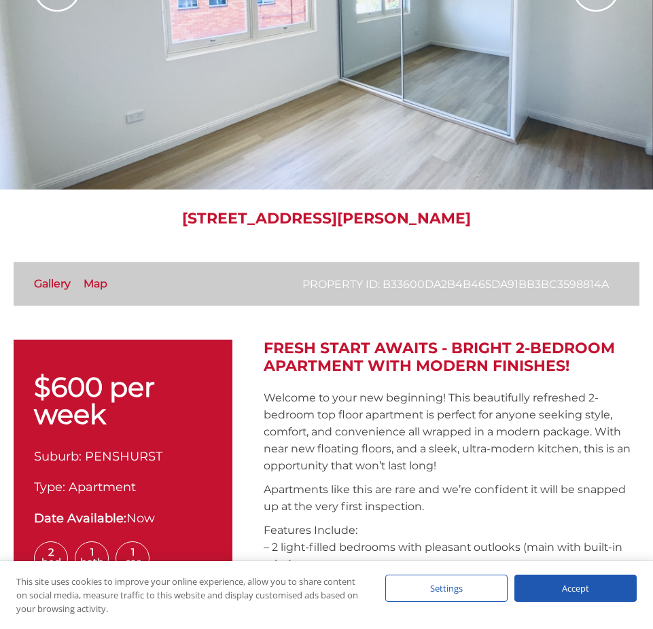
scroll to position [113, 0]
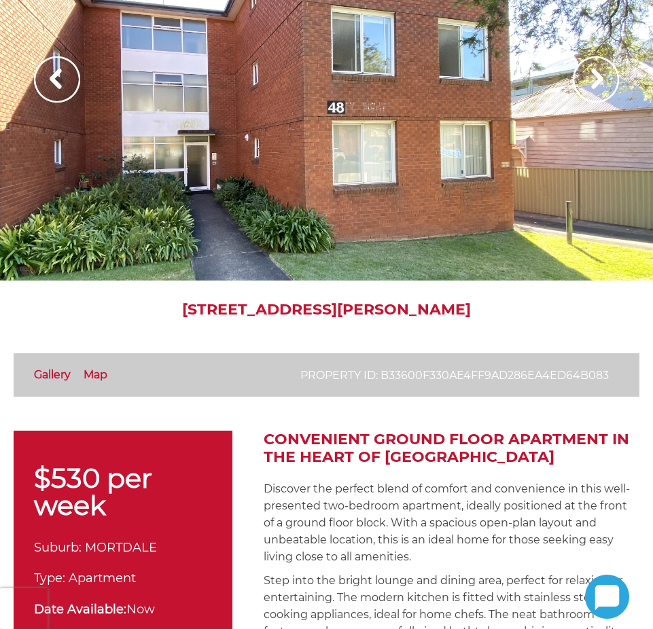
scroll to position [158, 0]
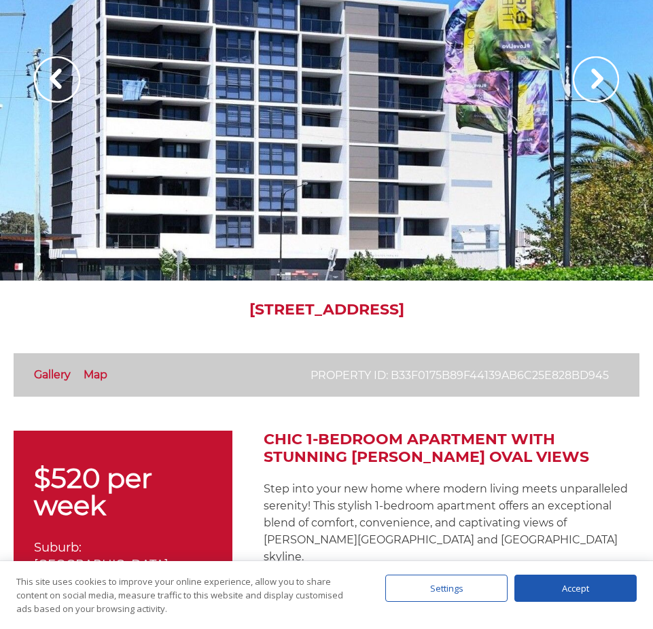
scroll to position [317, 0]
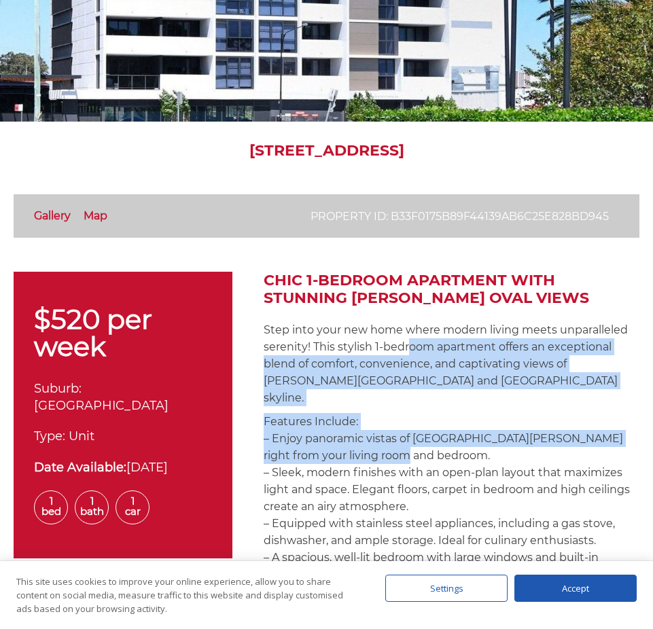
drag, startPoint x: 406, startPoint y: 346, endPoint x: 422, endPoint y: 445, distance: 101.0
click at [422, 445] on p "Features Include: – Enjoy panoramic vistas of lush Hiller Oval right from your …" at bounding box center [451, 591] width 376 height 357
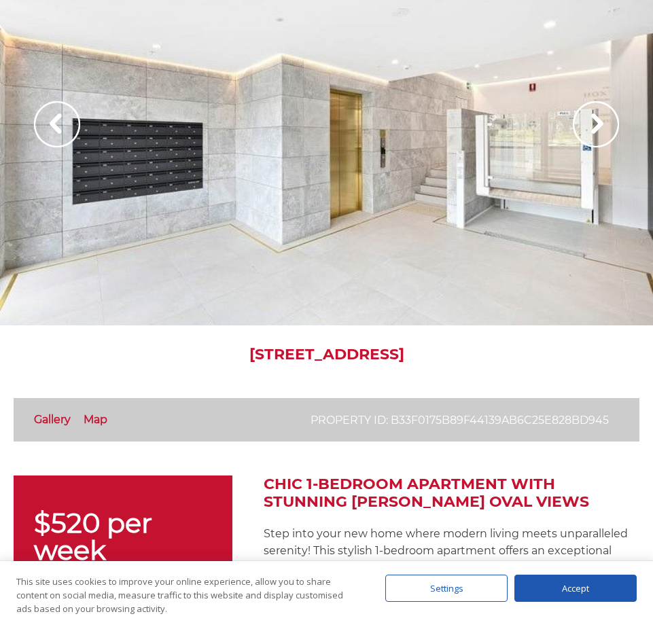
scroll to position [0, 0]
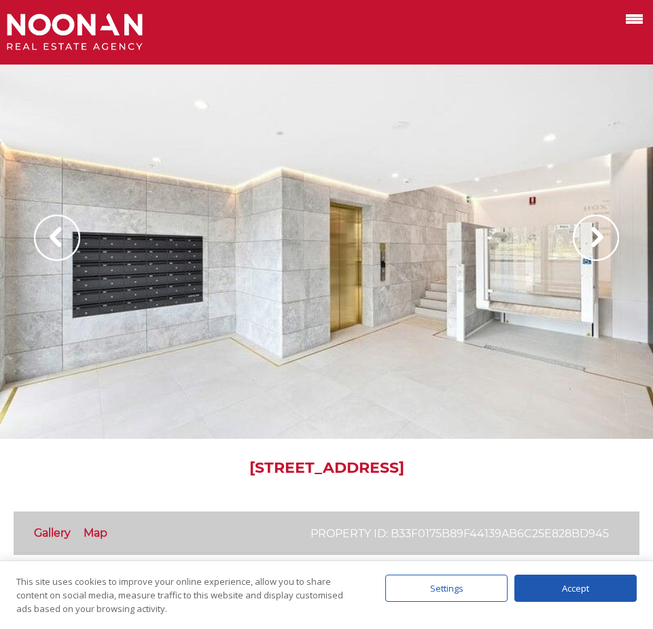
click at [612, 247] on img at bounding box center [595, 238] width 46 height 46
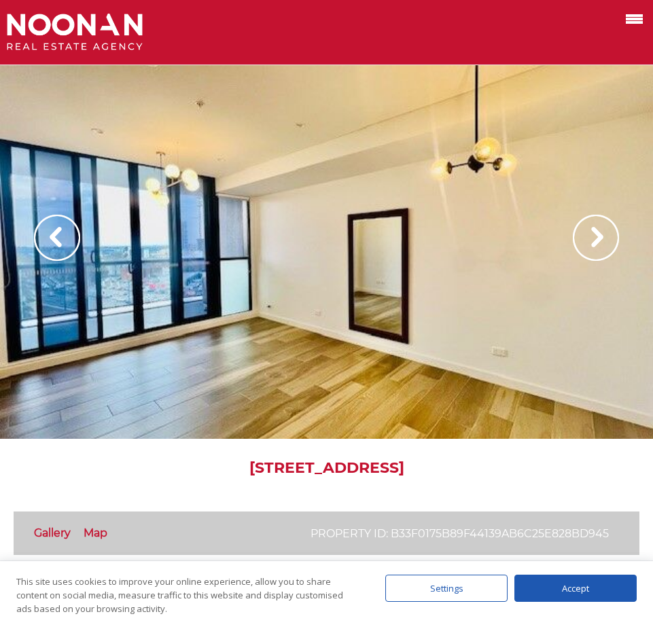
click at [612, 247] on img at bounding box center [595, 238] width 46 height 46
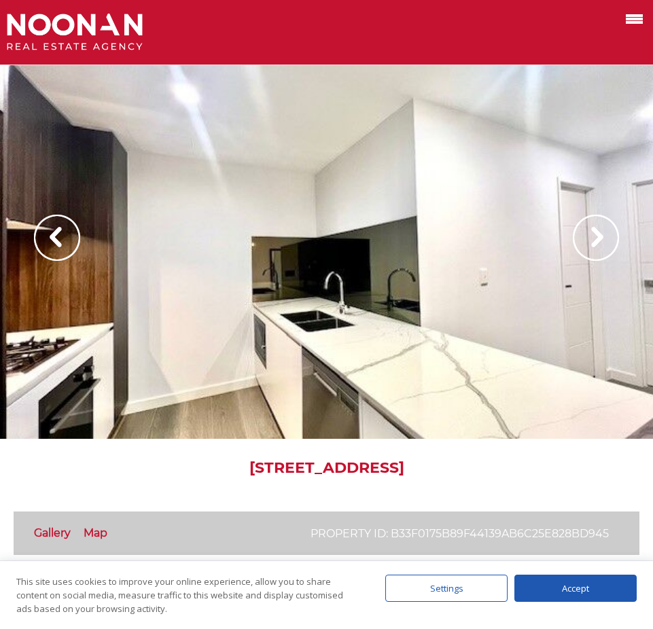
click at [612, 247] on img at bounding box center [595, 238] width 46 height 46
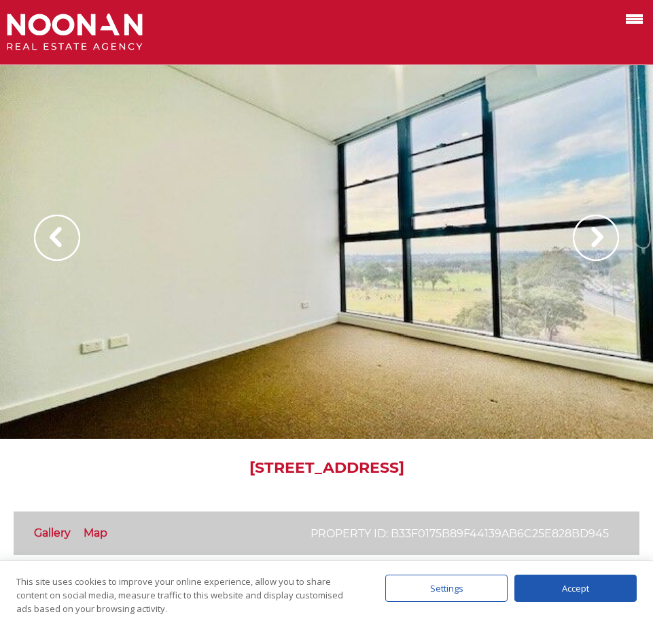
click at [612, 247] on img at bounding box center [595, 238] width 46 height 46
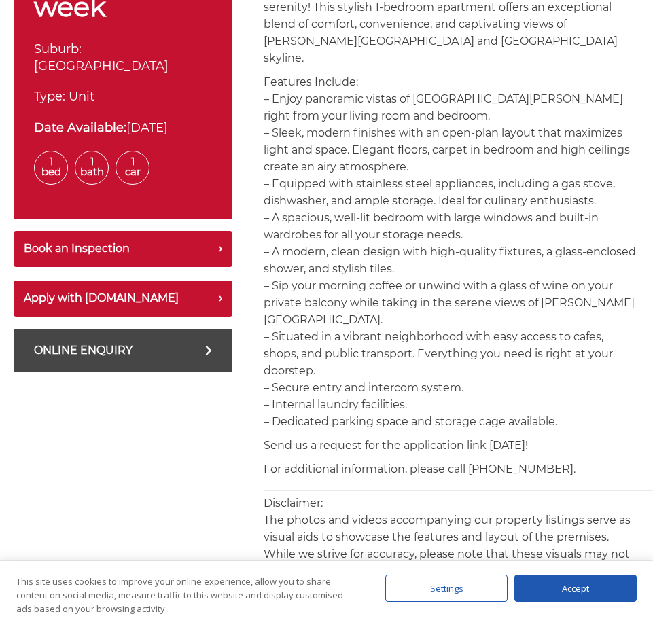
scroll to position [793, 0]
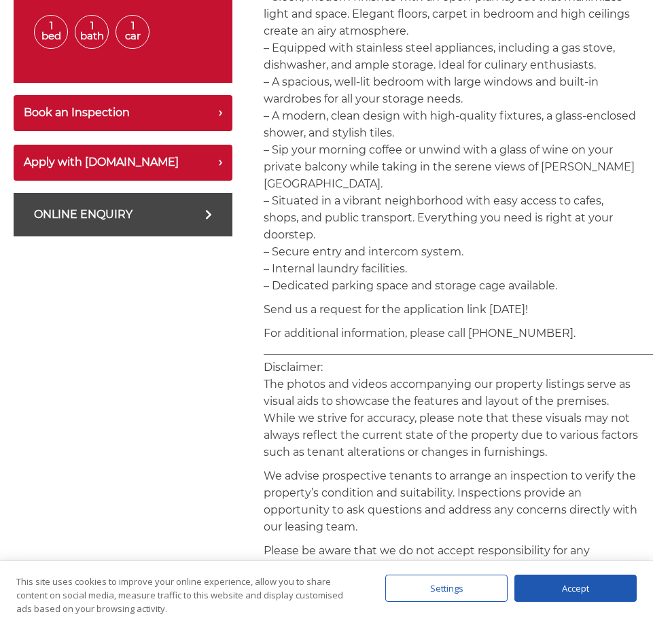
click at [581, 385] on p "For additional information, please call 02 9330 6868. _________________________…" at bounding box center [451, 393] width 376 height 136
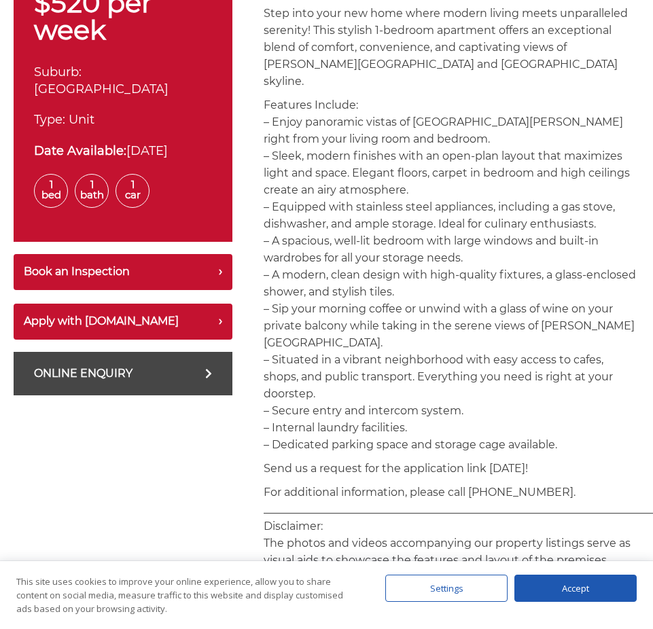
scroll to position [611, 0]
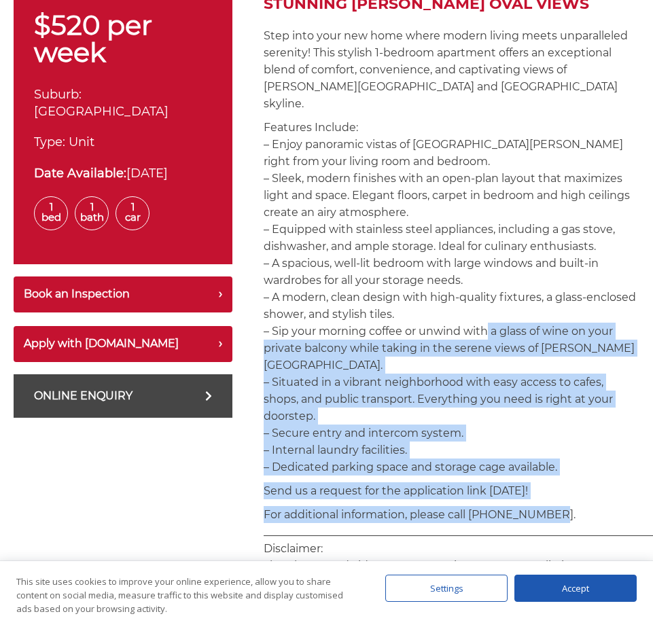
drag, startPoint x: 614, startPoint y: 483, endPoint x: 479, endPoint y: 313, distance: 216.6
click at [479, 313] on p "Features Include: – Enjoy panoramic vistas of lush Hiller Oval right from your …" at bounding box center [451, 297] width 376 height 357
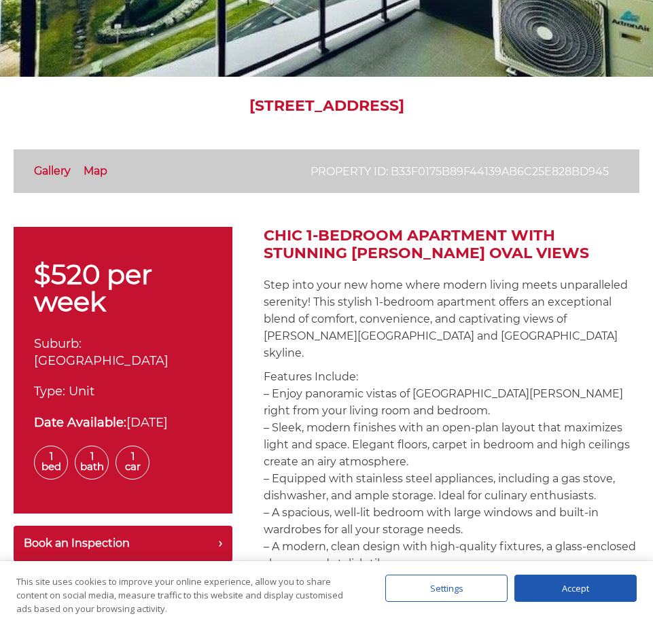
scroll to position [226, 0]
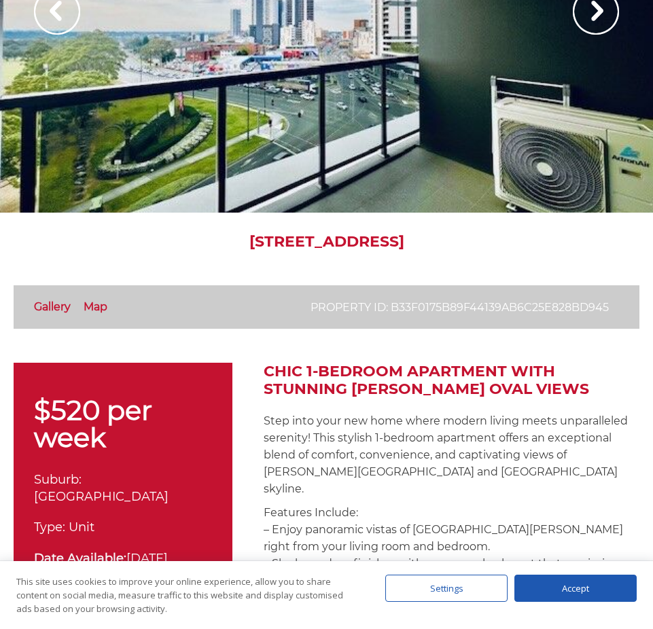
drag, startPoint x: 121, startPoint y: 235, endPoint x: 342, endPoint y: 241, distance: 221.5
click at [342, 241] on h1 "703/4 Hoxton Park Road, Liverpool NSW 2170" at bounding box center [326, 242] width 625 height 18
copy h1 "703/4 Hoxton Park Road"
